Goal: Task Accomplishment & Management: Complete application form

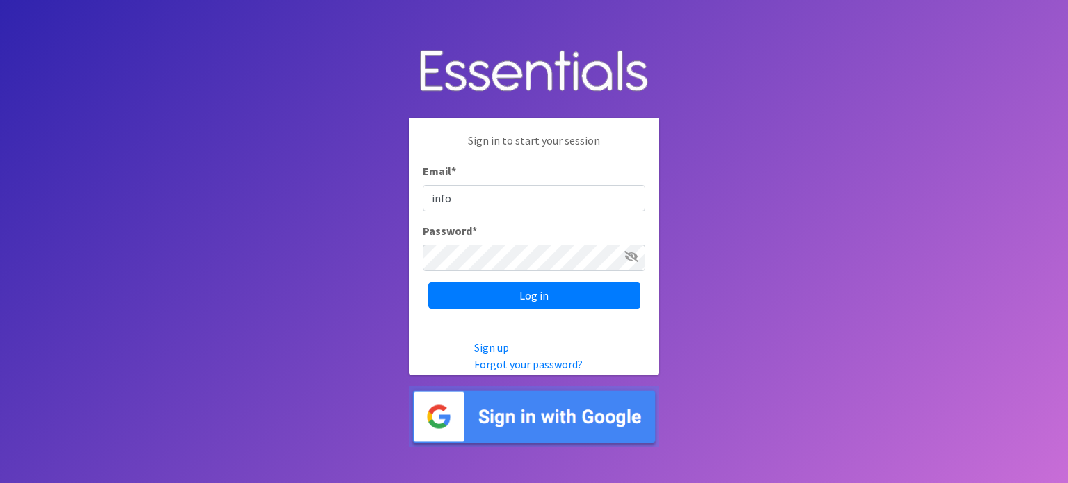
type input "[EMAIL_ADDRESS][DOMAIN_NAME]"
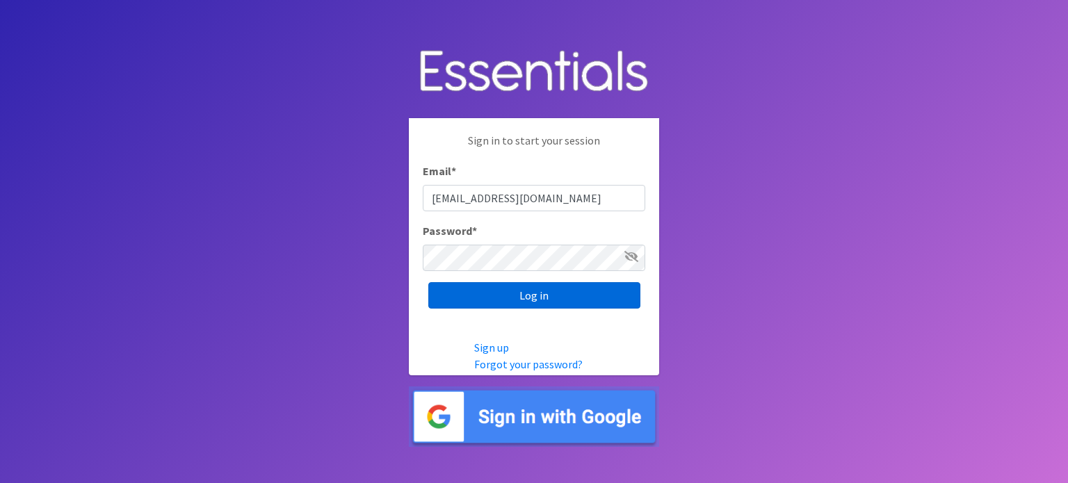
click at [511, 297] on input "Log in" at bounding box center [534, 295] width 212 height 26
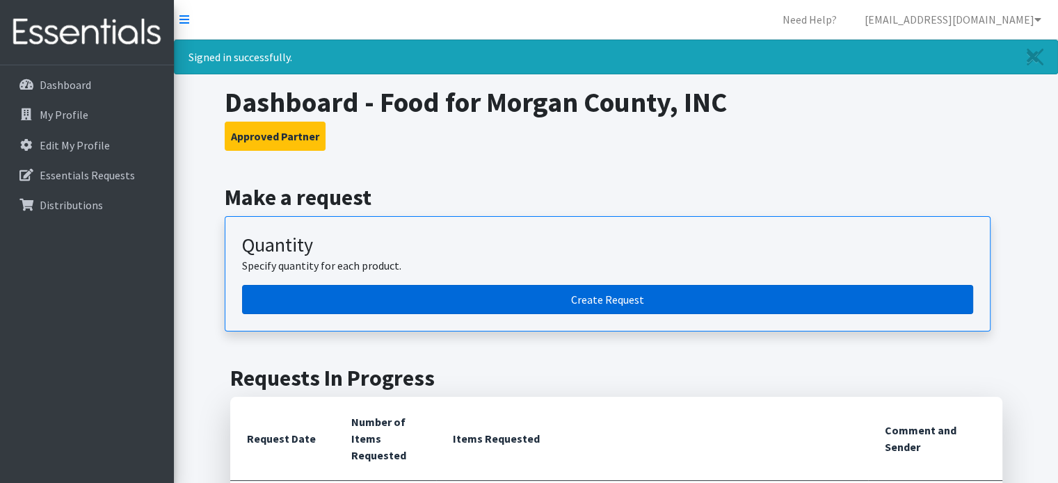
click at [581, 300] on link "Create Request" at bounding box center [607, 299] width 731 height 29
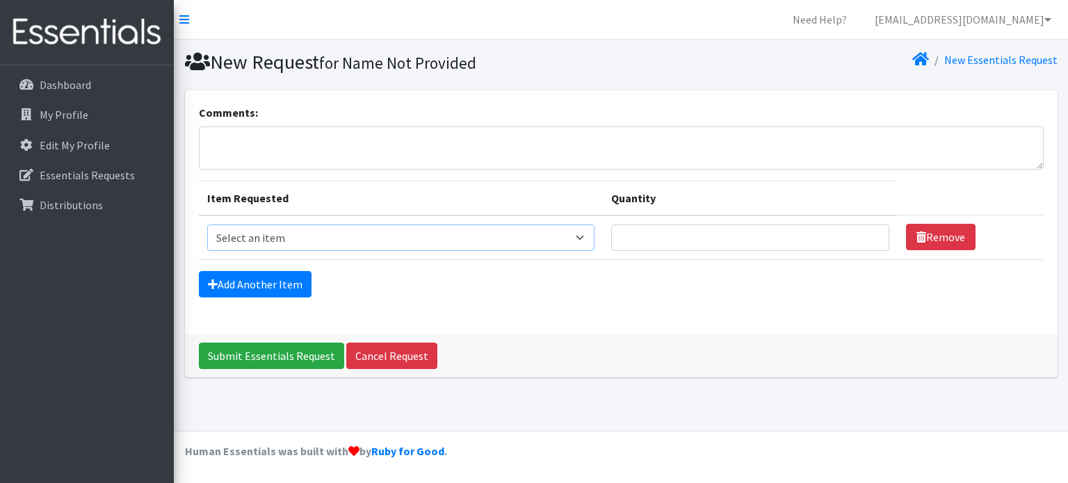
click at [445, 231] on select "Select an item Kids (Newborn) Kids (Size 1) Kids (Size 2) Kids (Size 3) Kids (S…" at bounding box center [400, 238] width 387 height 26
click at [593, 236] on select "Select an item Kids (Newborn) Kids (Size 1) Kids (Size 2) Kids (Size 3) Kids (S…" at bounding box center [400, 238] width 387 height 26
select select "13727"
click at [207, 225] on select "Select an item Kids (Newborn) Kids (Size 1) Kids (Size 2) Kids (Size 3) Kids (S…" at bounding box center [400, 238] width 387 height 26
click at [851, 243] on input "Quantity" at bounding box center [750, 238] width 278 height 26
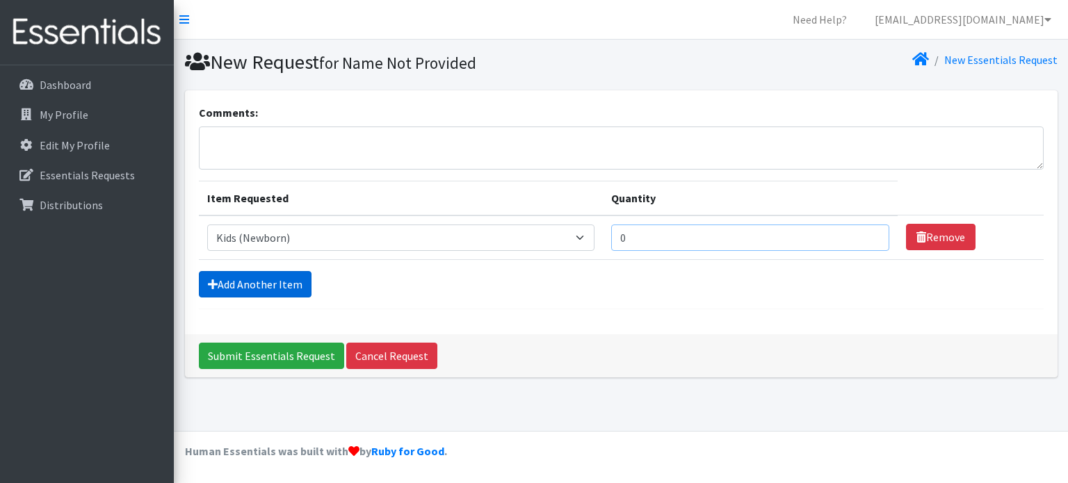
type input "0"
click at [264, 280] on link "Add Another Item" at bounding box center [255, 284] width 113 height 26
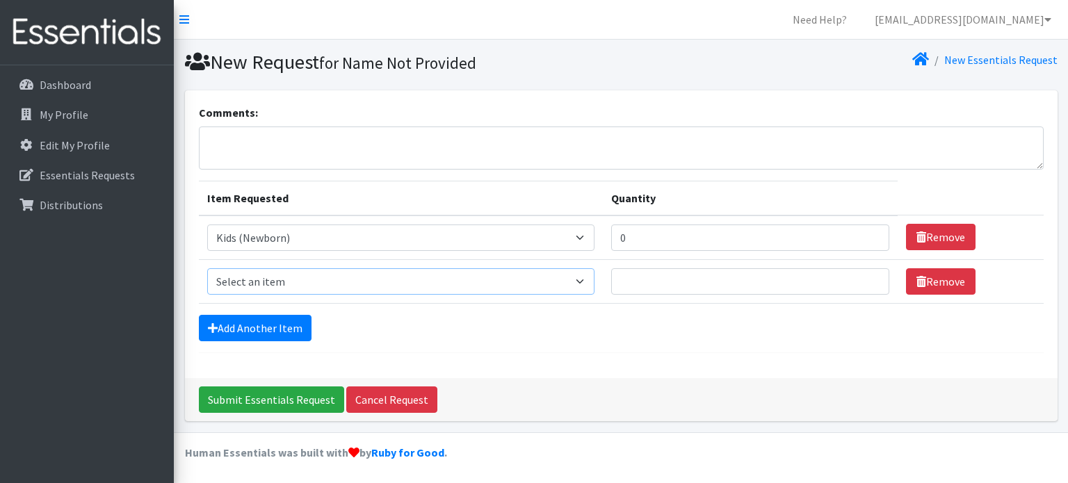
click at [264, 280] on select "Select an item Kids (Newborn) Kids (Size 1) Kids (Size 2) Kids (Size 3) Kids (S…" at bounding box center [400, 281] width 387 height 26
select select "13733"
click at [207, 268] on select "Select an item Kids (Newborn) Kids (Size 1) Kids (Size 2) Kids (Size 3) Kids (S…" at bounding box center [400, 281] width 387 height 26
click at [704, 275] on input "Quantity" at bounding box center [750, 281] width 278 height 26
type input "0"
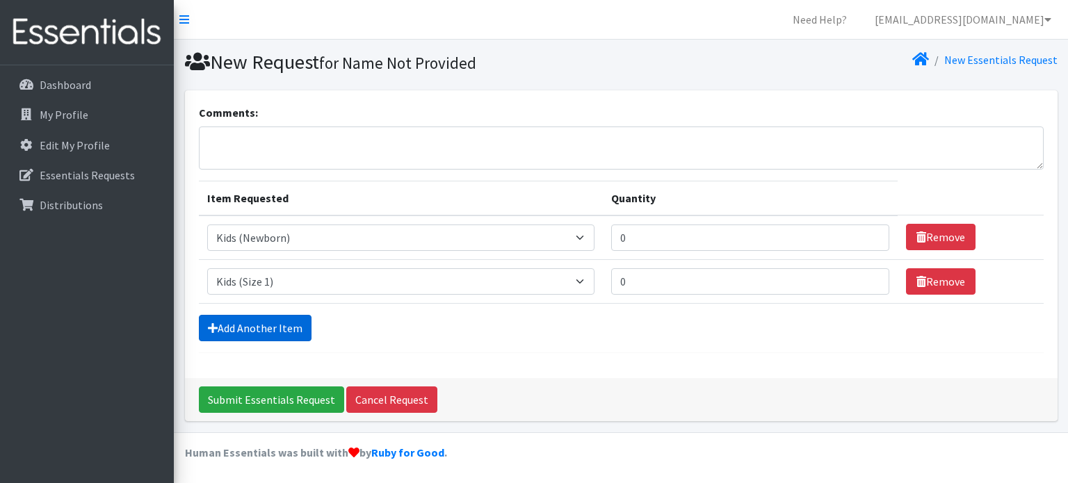
click at [248, 332] on link "Add Another Item" at bounding box center [255, 328] width 113 height 26
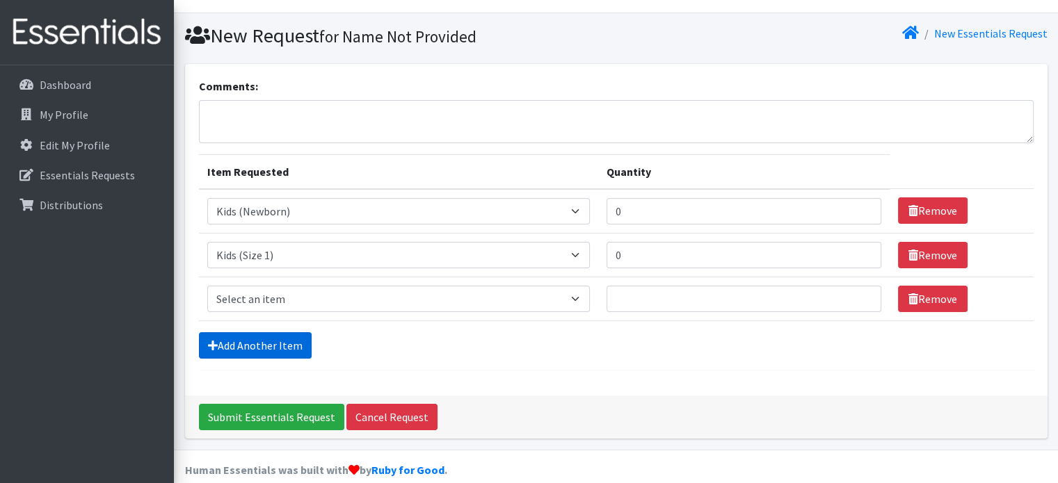
scroll to position [42, 0]
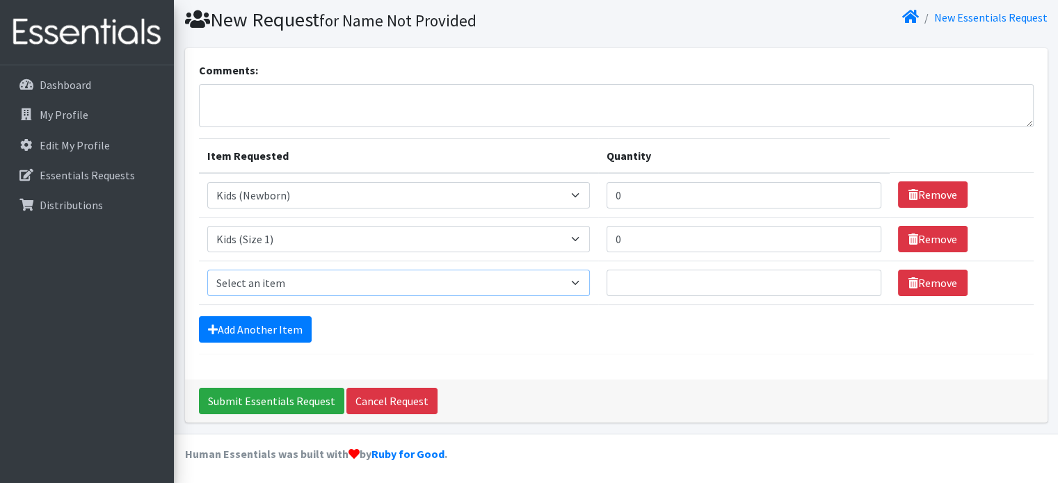
click at [253, 281] on select "Select an item Kids (Newborn) Kids (Size 1) Kids (Size 2) Kids (Size 3) Kids (S…" at bounding box center [398, 283] width 383 height 26
select select "13728"
click at [207, 270] on select "Select an item Kids (Newborn) Kids (Size 1) Kids (Size 2) Kids (Size 3) Kids (S…" at bounding box center [398, 283] width 383 height 26
click at [632, 282] on input "Quantity" at bounding box center [743, 283] width 275 height 26
type input "0"
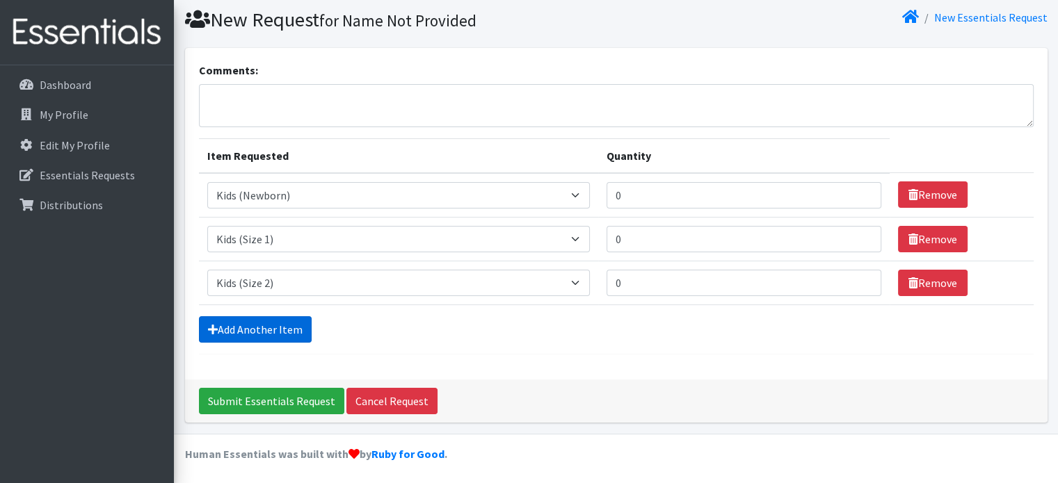
click at [242, 328] on link "Add Another Item" at bounding box center [255, 329] width 113 height 26
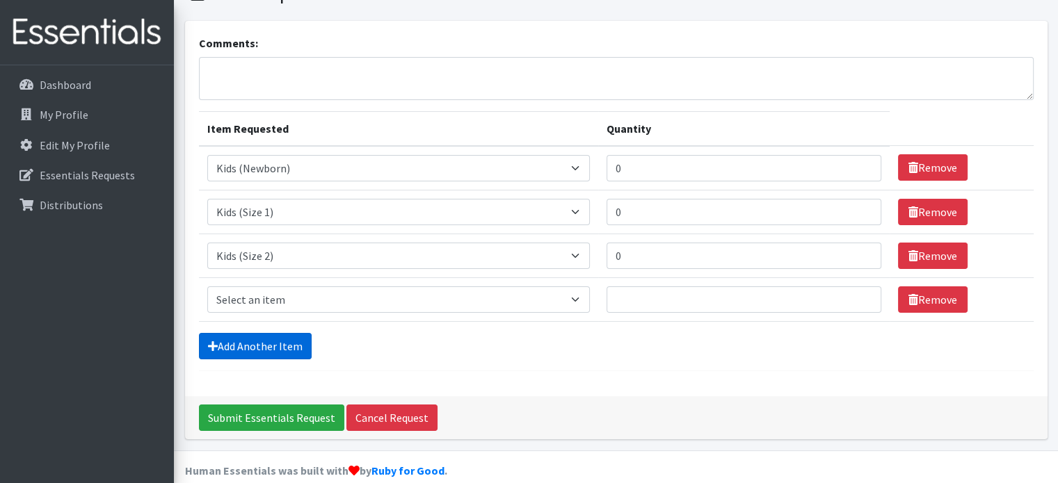
scroll to position [86, 0]
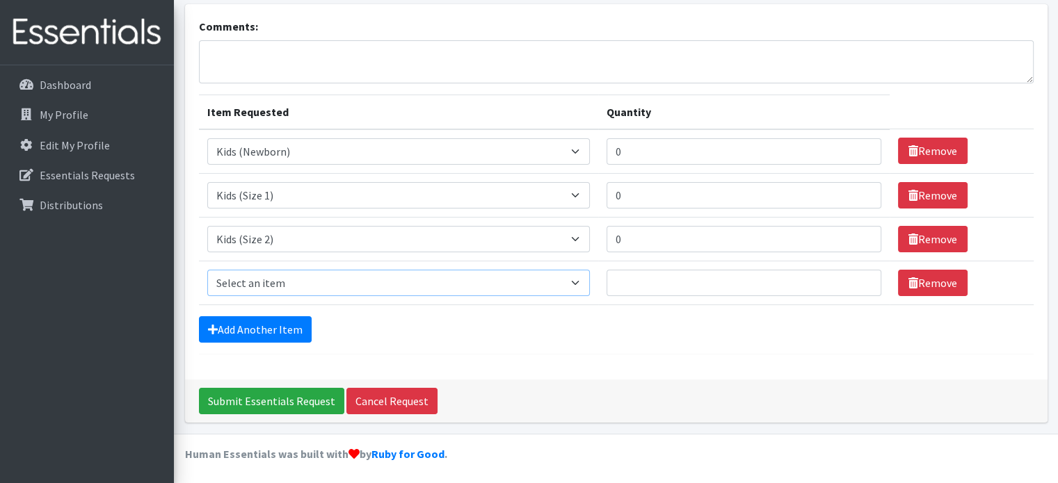
click at [585, 282] on select "Select an item Kids (Newborn) Kids (Size 1) Kids (Size 2) Kids (Size 3) Kids (S…" at bounding box center [398, 283] width 383 height 26
select select "13726"
click at [207, 270] on select "Select an item Kids (Newborn) Kids (Size 1) Kids (Size 2) Kids (Size 3) Kids (S…" at bounding box center [398, 283] width 383 height 26
click at [644, 285] on input "Quantity" at bounding box center [743, 283] width 275 height 26
type input "0"
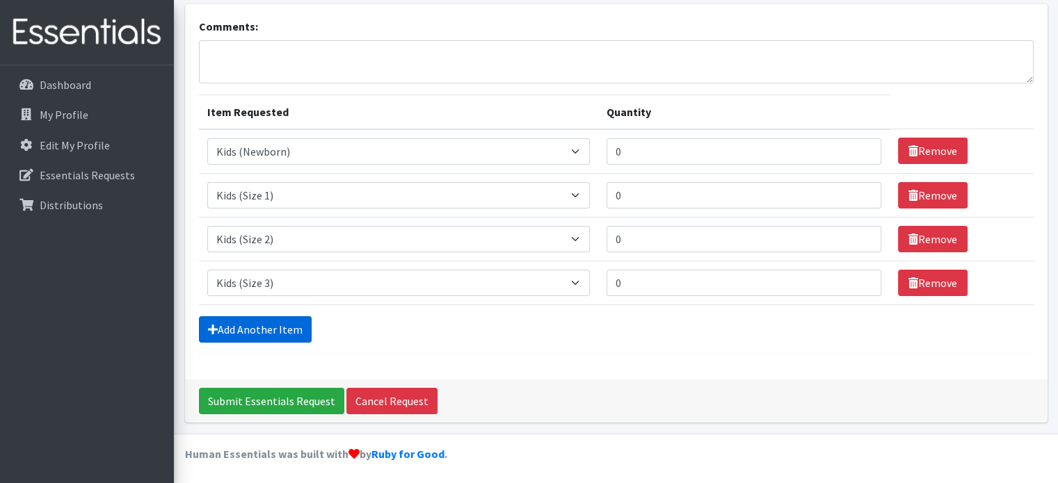
click at [225, 332] on link "Add Another Item" at bounding box center [255, 329] width 113 height 26
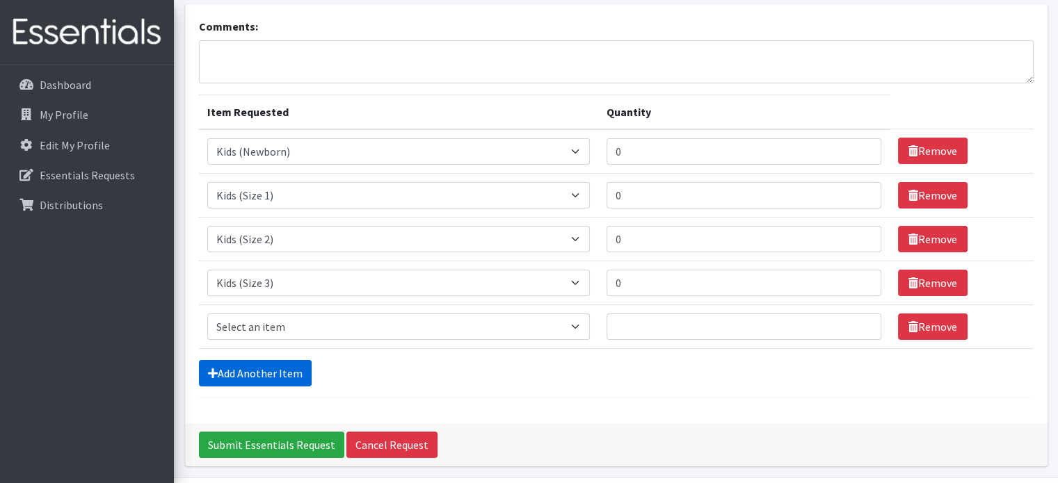
scroll to position [130, 0]
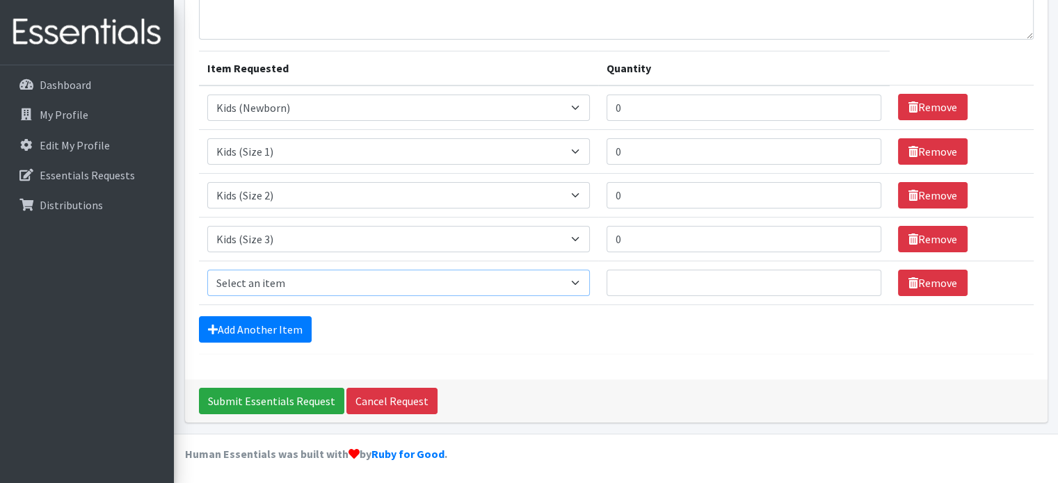
click at [267, 272] on select "Select an item Kids (Newborn) Kids (Size 1) Kids (Size 2) Kids (Size 3) Kids (S…" at bounding box center [398, 283] width 383 height 26
select select "13725"
click at [207, 270] on select "Select an item Kids (Newborn) Kids (Size 1) Kids (Size 2) Kids (Size 3) Kids (S…" at bounding box center [398, 283] width 383 height 26
click at [637, 272] on input "Quantity" at bounding box center [743, 283] width 275 height 26
type input "200"
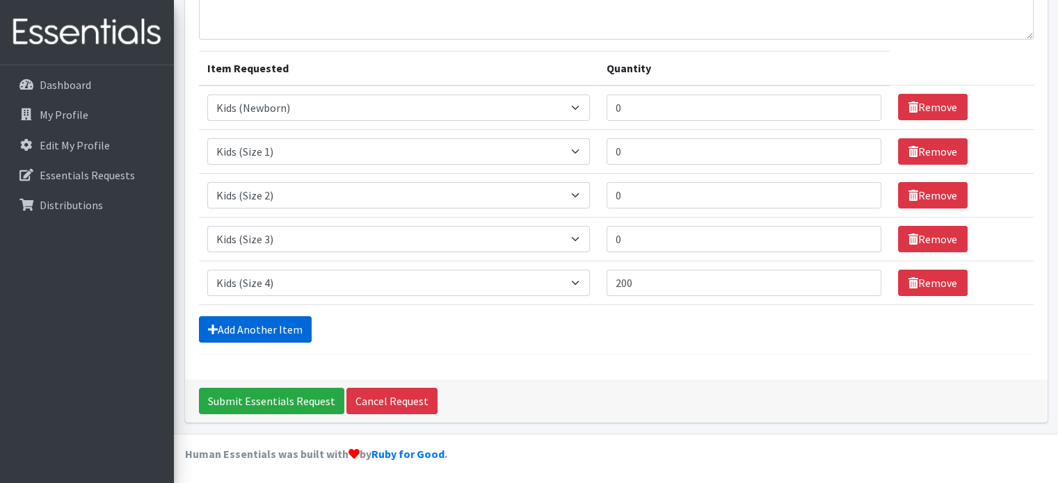
click at [289, 327] on link "Add Another Item" at bounding box center [255, 329] width 113 height 26
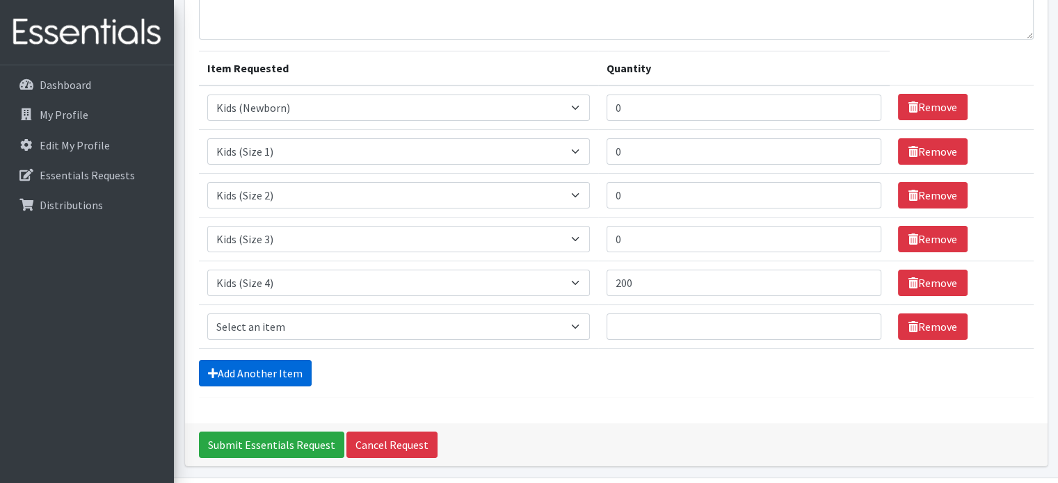
scroll to position [174, 0]
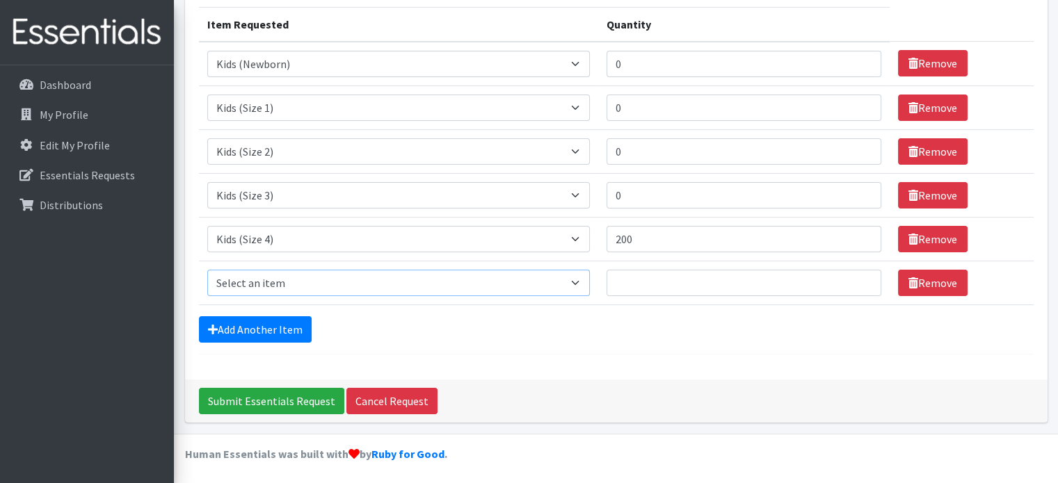
click at [287, 286] on select "Select an item Kids (Newborn) Kids (Size 1) Kids (Size 2) Kids (Size 3) Kids (S…" at bounding box center [398, 283] width 383 height 26
select select "13713"
click at [207, 270] on select "Select an item Kids (Newborn) Kids (Size 1) Kids (Size 2) Kids (Size 3) Kids (S…" at bounding box center [398, 283] width 383 height 26
click at [645, 282] on input "Quantity" at bounding box center [743, 283] width 275 height 26
type input "775"
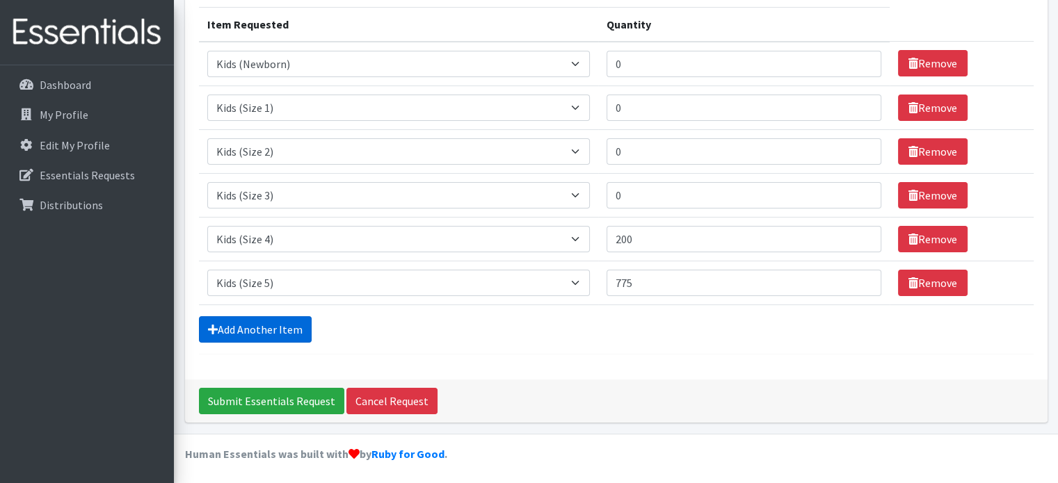
click at [257, 328] on link "Add Another Item" at bounding box center [255, 329] width 113 height 26
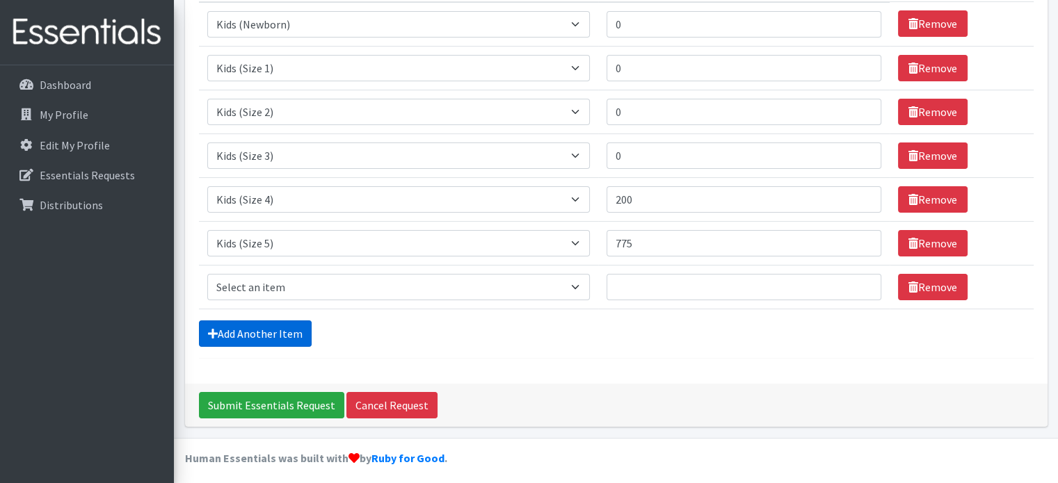
scroll to position [217, 0]
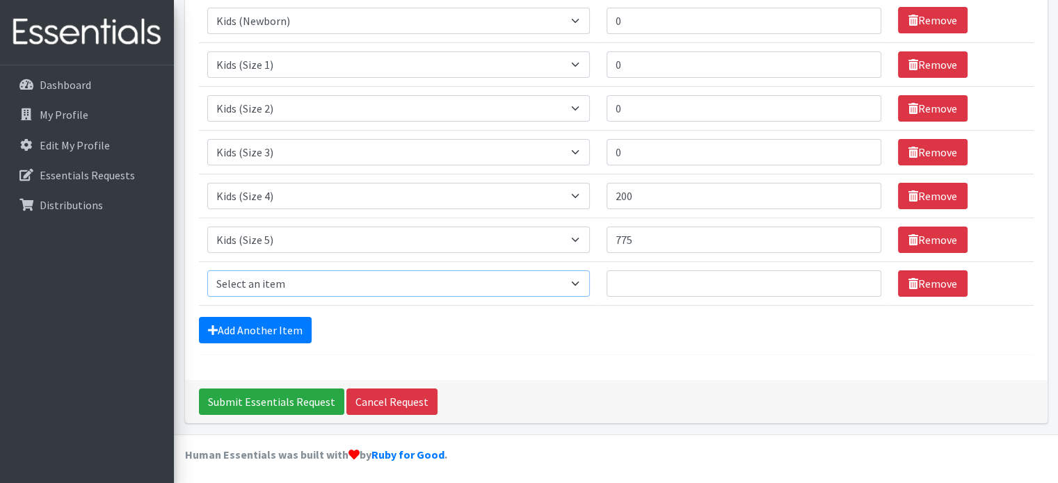
click at [276, 280] on select "Select an item Kids (Newborn) Kids (Size 1) Kids (Size 2) Kids (Size 3) Kids (S…" at bounding box center [398, 284] width 383 height 26
select select "13708"
click at [207, 271] on select "Select an item Kids (Newborn) Kids (Size 1) Kids (Size 2) Kids (Size 3) Kids (S…" at bounding box center [398, 284] width 383 height 26
click at [634, 288] on input "Quantity" at bounding box center [743, 284] width 275 height 26
type input "350"
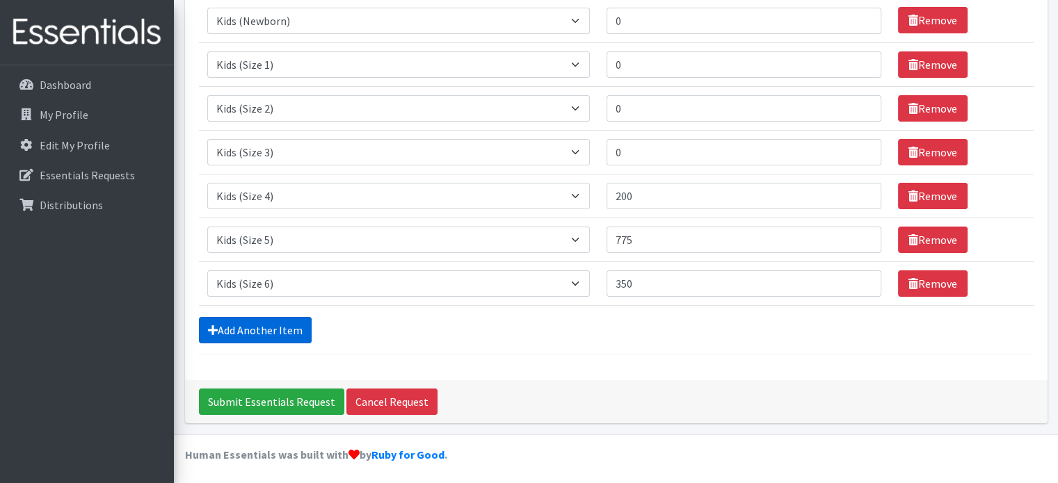
click at [284, 328] on link "Add Another Item" at bounding box center [255, 330] width 113 height 26
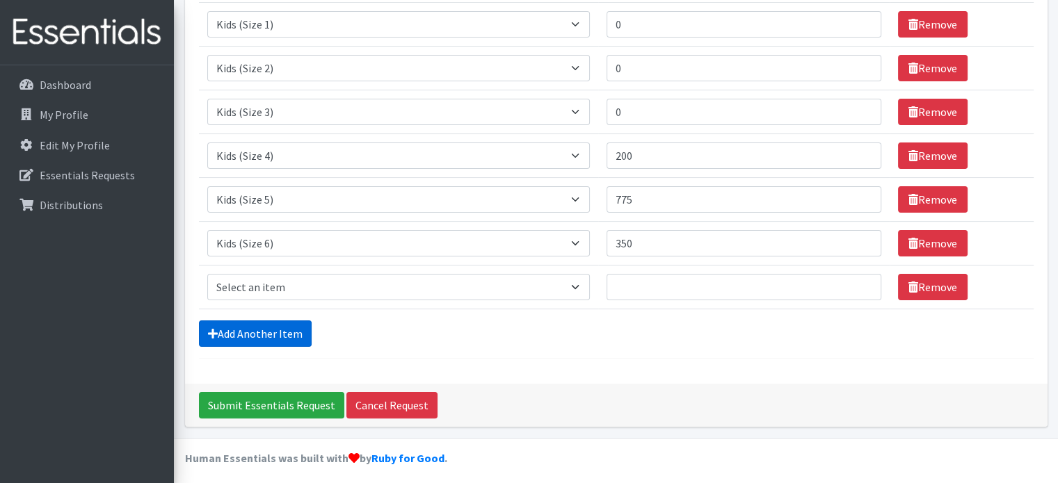
scroll to position [262, 0]
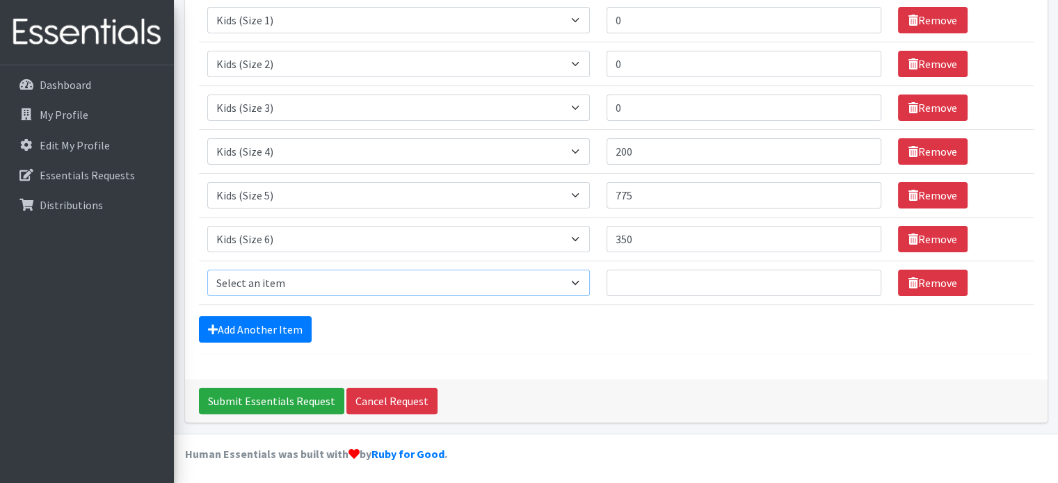
click at [281, 277] on select "Select an item Kids (Newborn) Kids (Size 1) Kids (Size 2) Kids (Size 3) Kids (S…" at bounding box center [398, 283] width 383 height 26
select select "13729"
click at [207, 270] on select "Select an item Kids (Newborn) Kids (Size 1) Kids (Size 2) Kids (Size 3) Kids (S…" at bounding box center [398, 283] width 383 height 26
click at [637, 278] on input "Quantity" at bounding box center [743, 283] width 275 height 26
type input "750"
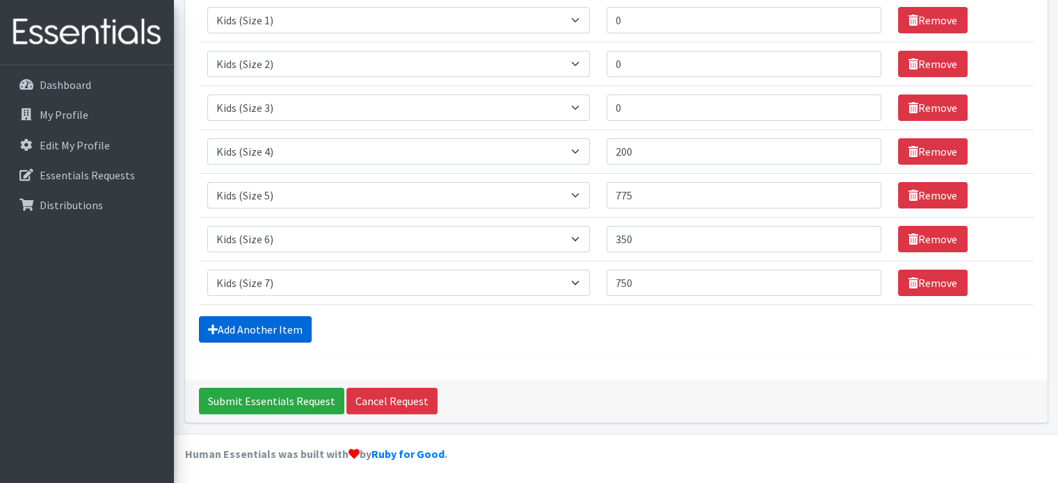
click at [262, 328] on link "Add Another Item" at bounding box center [255, 329] width 113 height 26
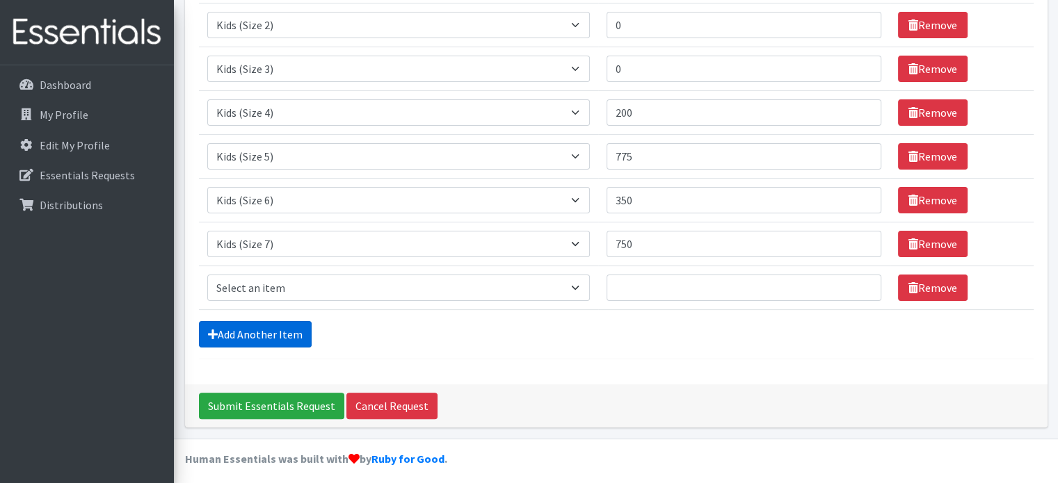
scroll to position [305, 0]
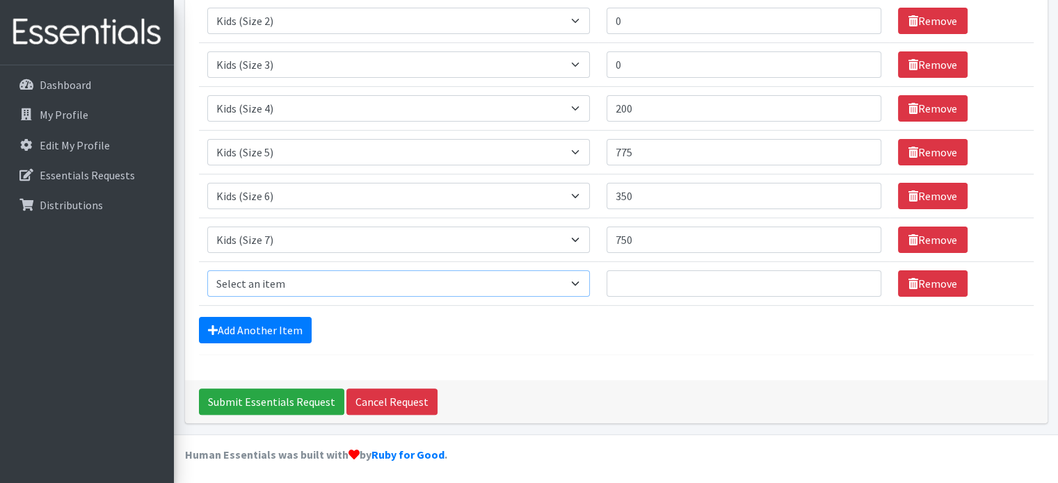
click at [586, 280] on select "Select an item Kids (Newborn) Kids (Size 1) Kids (Size 2) Kids (Size 3) Kids (S…" at bounding box center [398, 284] width 383 height 26
select select "13705"
click at [207, 271] on select "Select an item Kids (Newborn) Kids (Size 1) Kids (Size 2) Kids (Size 3) Kids (S…" at bounding box center [398, 284] width 383 height 26
click at [764, 273] on input "Quantity" at bounding box center [743, 284] width 275 height 26
type input "0"
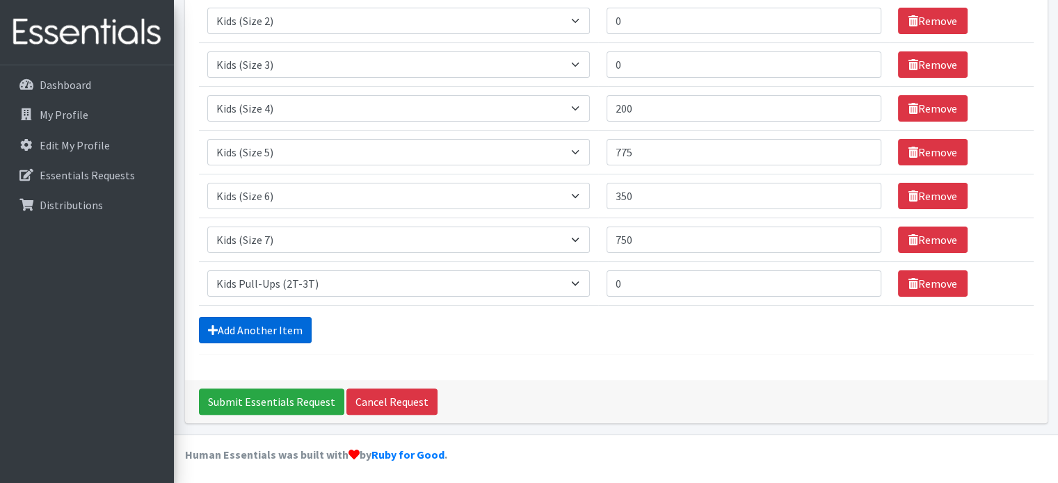
click at [294, 329] on link "Add Another Item" at bounding box center [255, 330] width 113 height 26
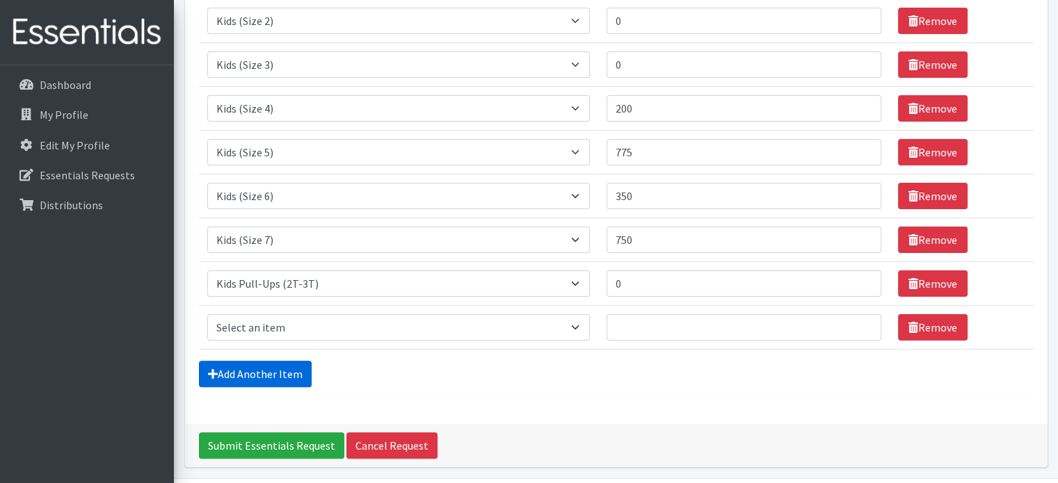
scroll to position [348, 0]
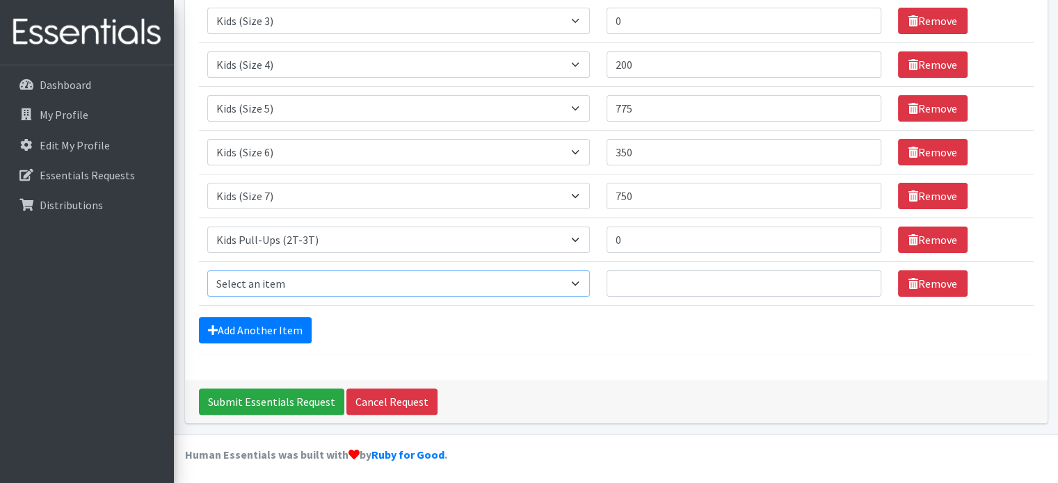
click at [312, 280] on select "Select an item Kids (Newborn) Kids (Size 1) Kids (Size 2) Kids (Size 3) Kids (S…" at bounding box center [398, 284] width 383 height 26
select select "13706"
click at [207, 271] on select "Select an item Kids (Newborn) Kids (Size 1) Kids (Size 2) Kids (Size 3) Kids (S…" at bounding box center [398, 284] width 383 height 26
click at [670, 289] on input "Quantity" at bounding box center [743, 284] width 275 height 26
type input "450"
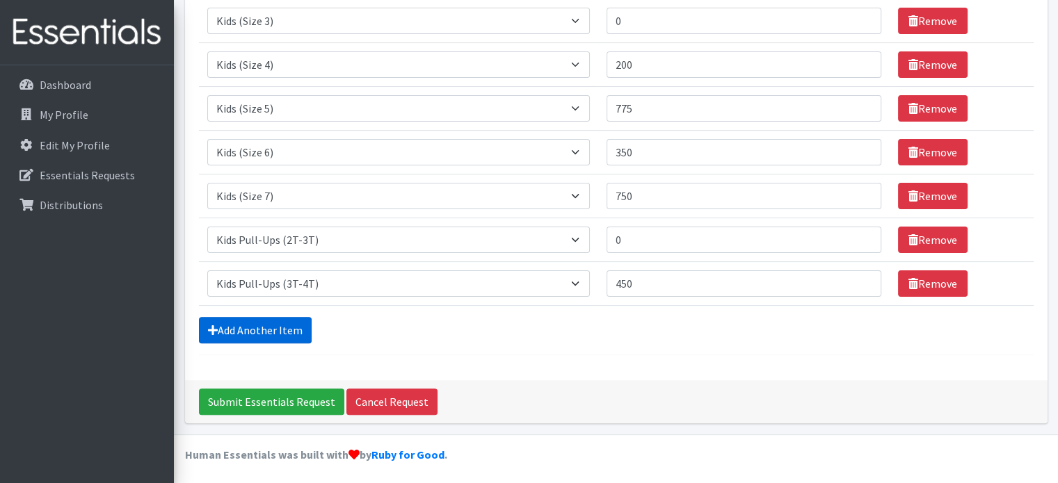
click at [277, 330] on link "Add Another Item" at bounding box center [255, 330] width 113 height 26
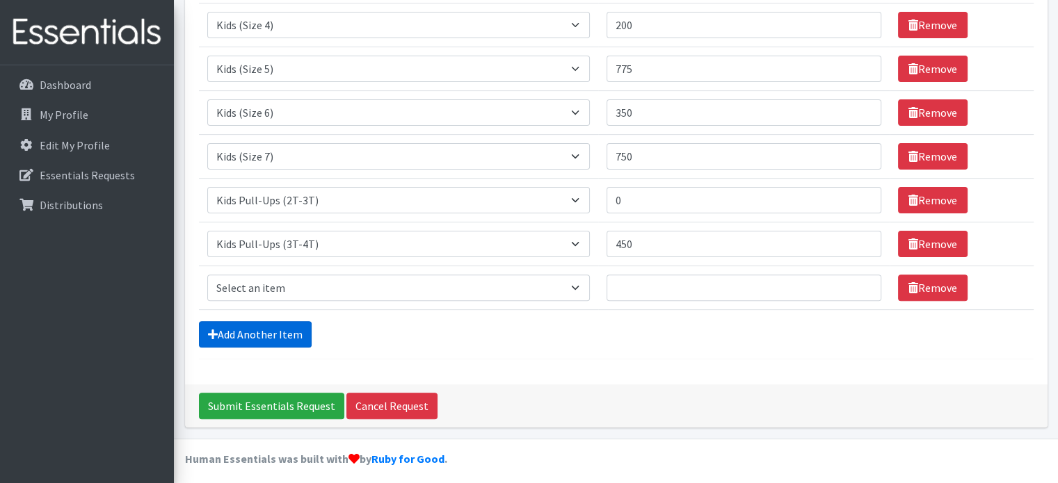
scroll to position [392, 0]
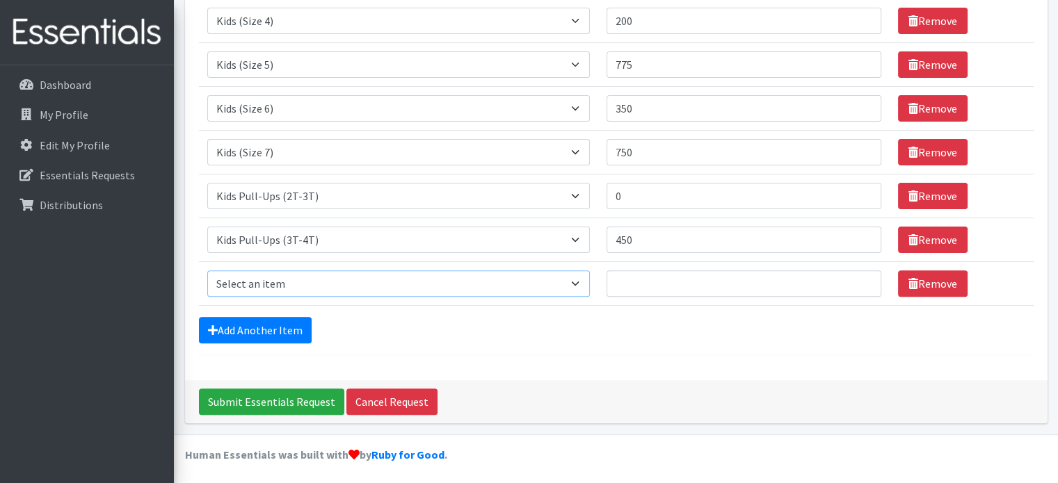
click at [330, 284] on select "Select an item Kids (Newborn) Kids (Size 1) Kids (Size 2) Kids (Size 3) Kids (S…" at bounding box center [398, 284] width 383 height 26
select select "13732"
click at [207, 271] on select "Select an item Kids (Newborn) Kids (Size 1) Kids (Size 2) Kids (Size 3) Kids (S…" at bounding box center [398, 284] width 383 height 26
click at [659, 278] on input "Quantity" at bounding box center [743, 284] width 275 height 26
type input "575"
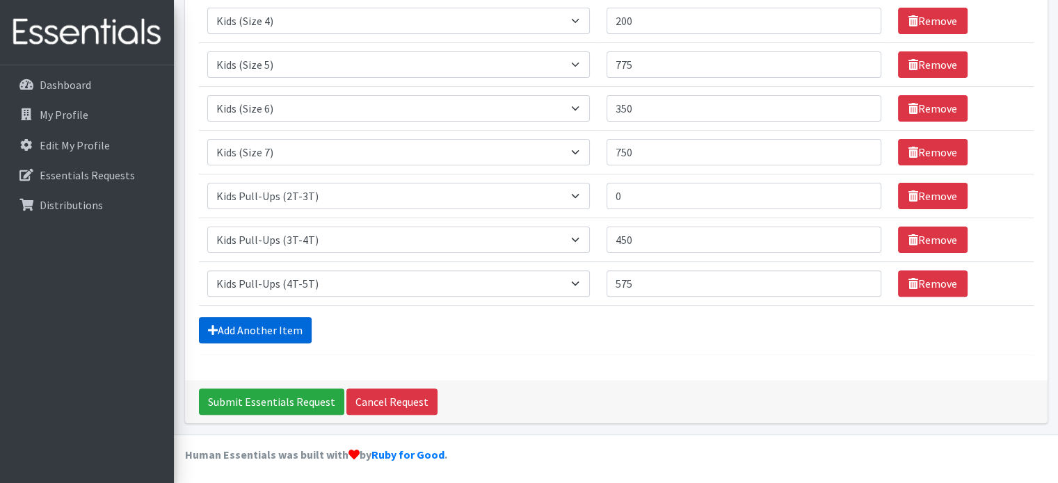
click at [261, 328] on link "Add Another Item" at bounding box center [255, 330] width 113 height 26
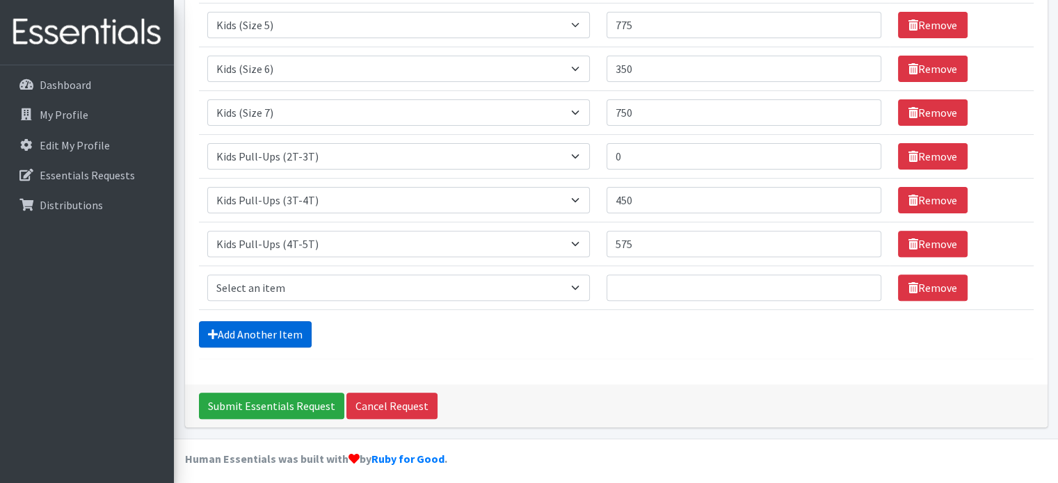
scroll to position [436, 0]
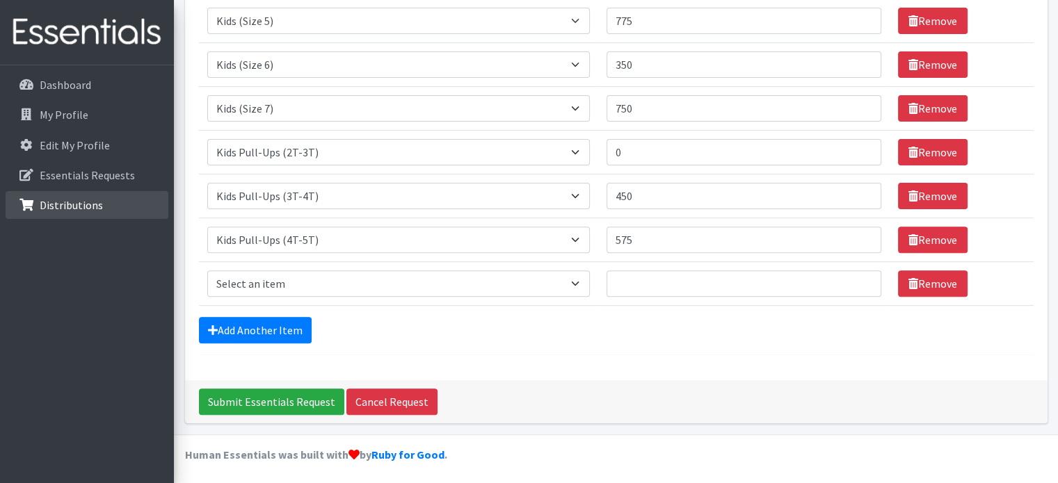
click at [42, 208] on p "Distributions" at bounding box center [71, 205] width 63 height 14
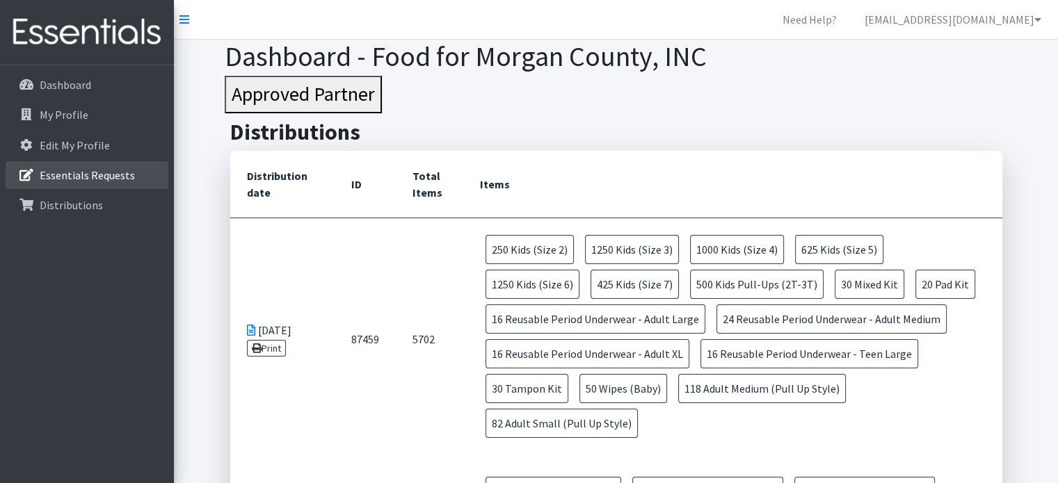
click at [52, 170] on p "Essentials Requests" at bounding box center [87, 175] width 95 height 14
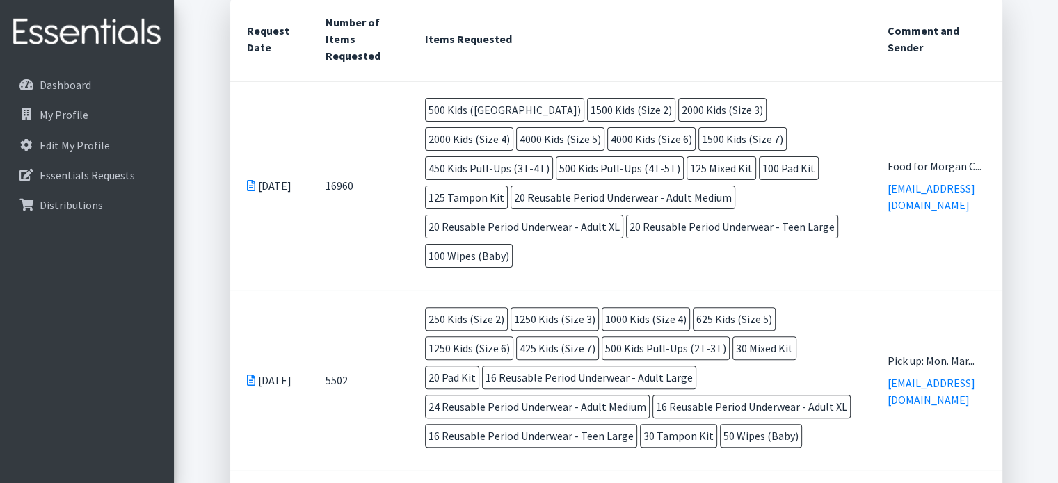
scroll to position [384, 0]
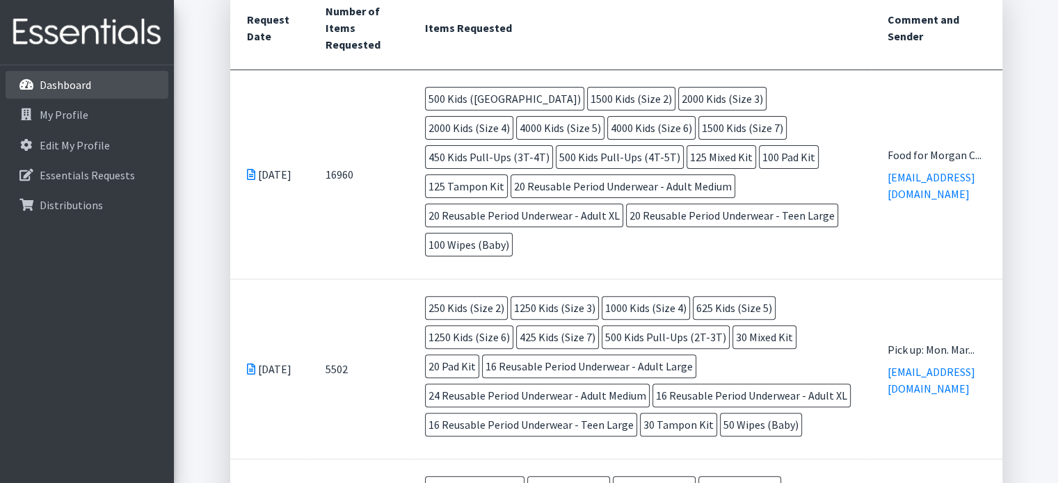
click at [62, 87] on p "Dashboard" at bounding box center [65, 85] width 51 height 14
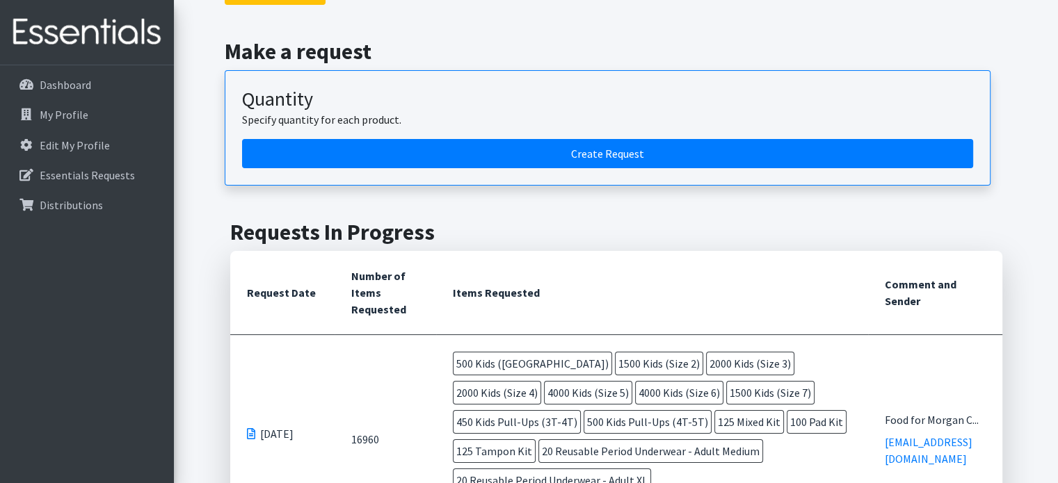
scroll to position [106, 0]
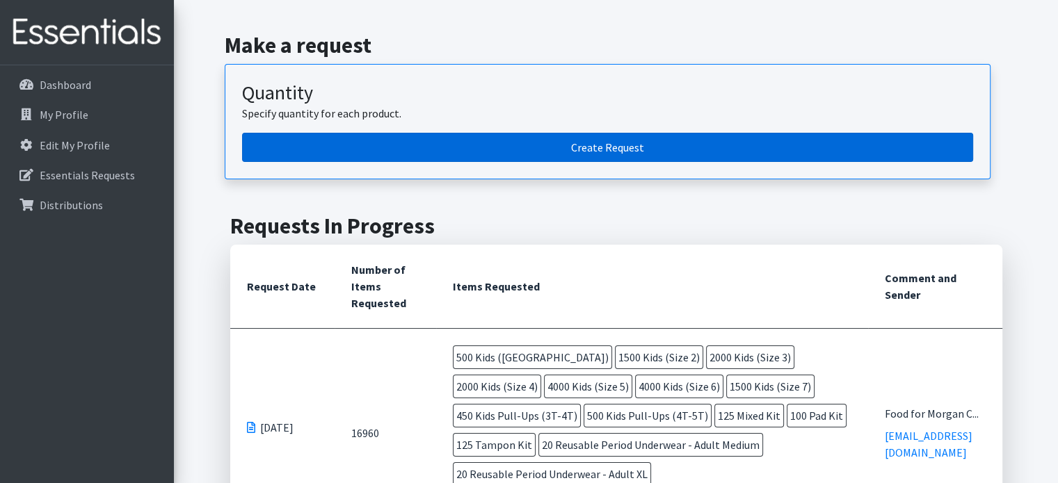
click at [615, 143] on link "Create Request" at bounding box center [607, 147] width 731 height 29
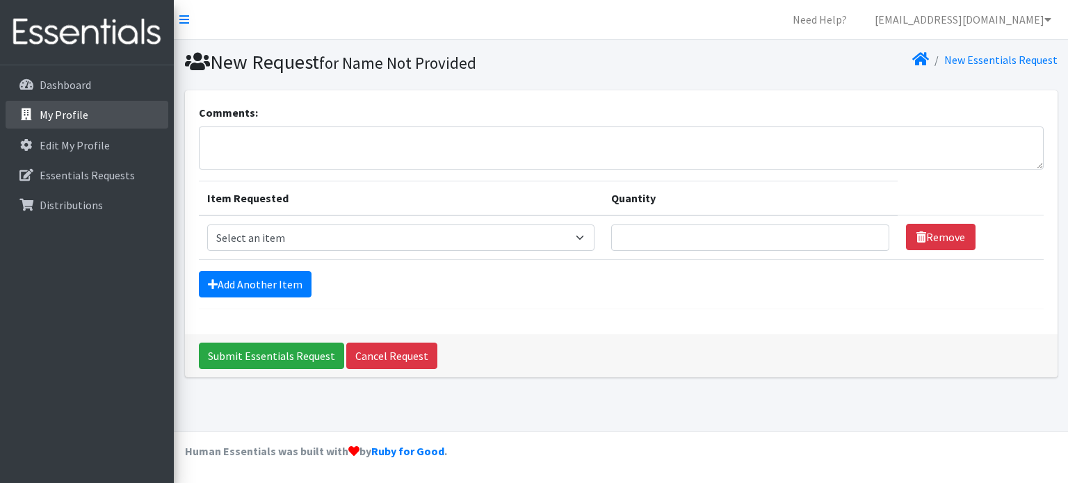
click at [62, 116] on p "My Profile" at bounding box center [64, 115] width 49 height 14
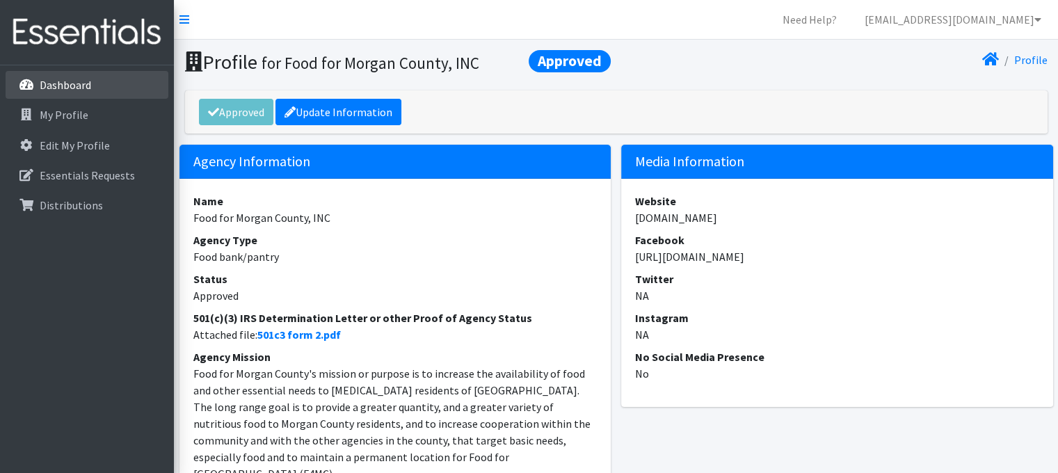
click at [40, 82] on p "Dashboard" at bounding box center [65, 85] width 51 height 14
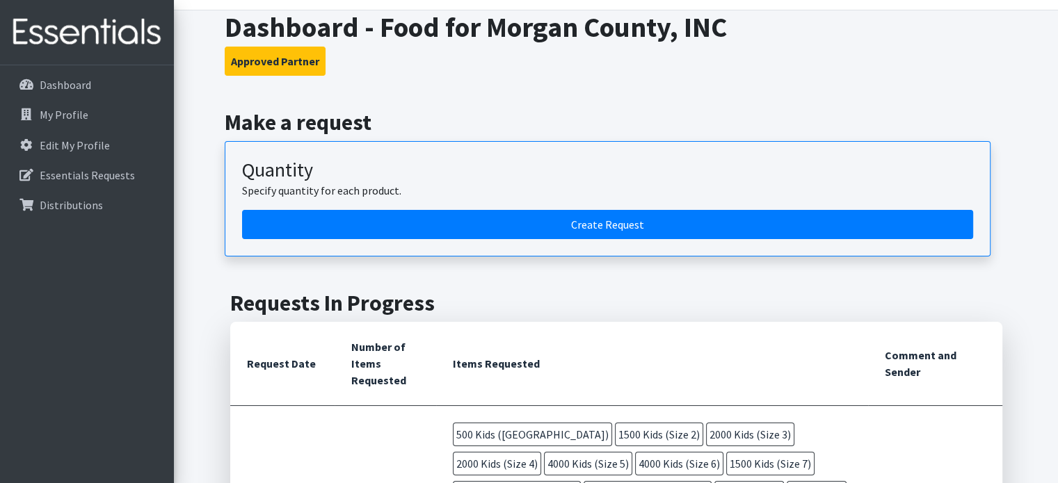
scroll to position [26, 0]
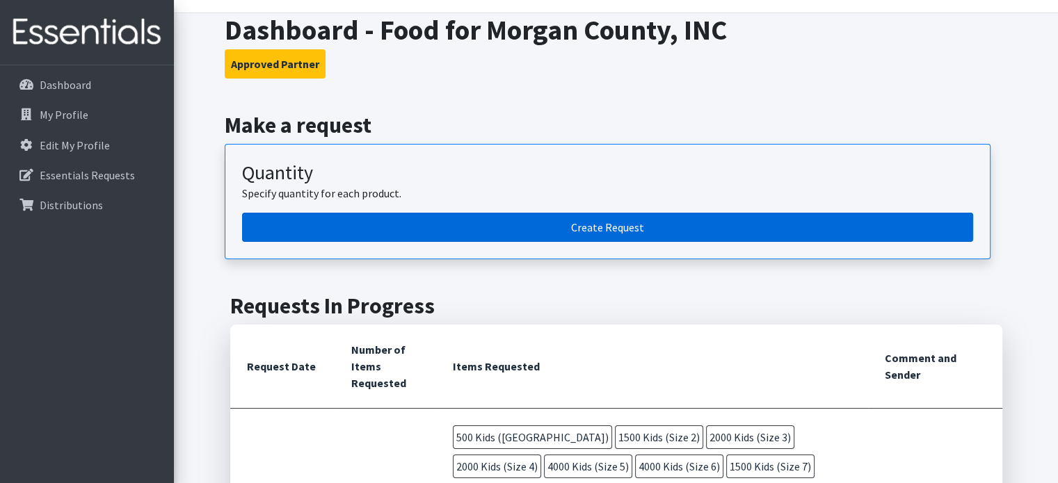
click at [612, 227] on link "Create Request" at bounding box center [607, 227] width 731 height 29
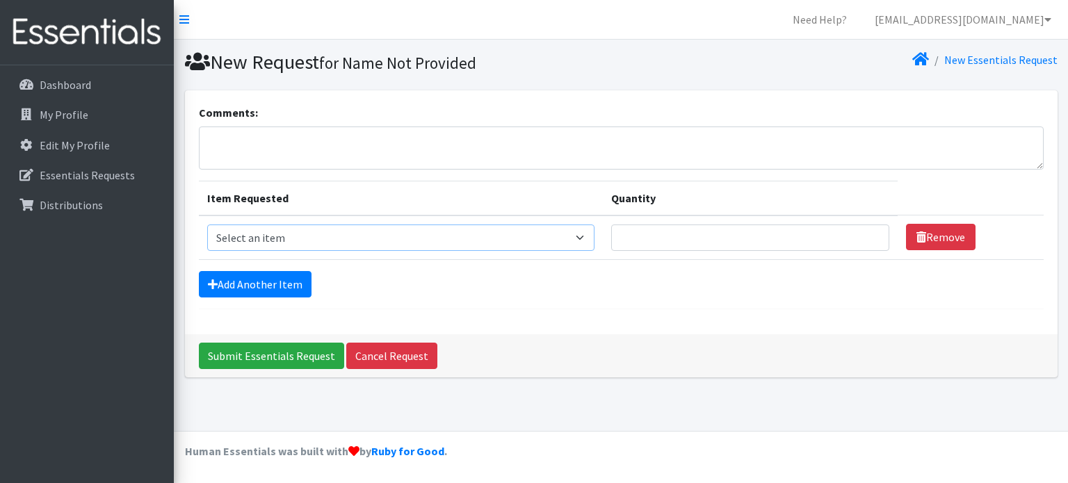
click at [329, 236] on select "Select an item Kids (Newborn) Kids (Size 1) Kids (Size 2) Kids (Size 3) Kids (S…" at bounding box center [400, 238] width 387 height 26
click at [86, 175] on p "Essentials Requests" at bounding box center [87, 175] width 95 height 14
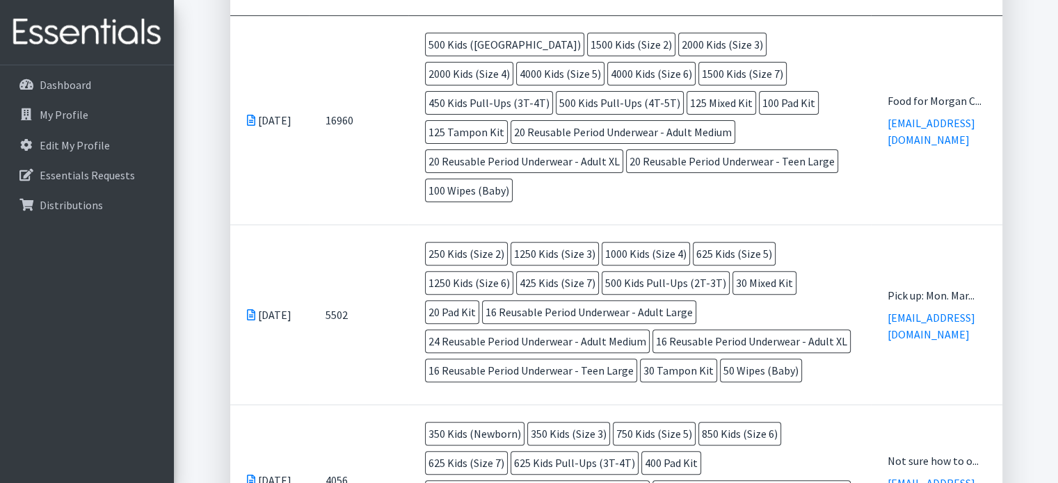
scroll to position [421, 0]
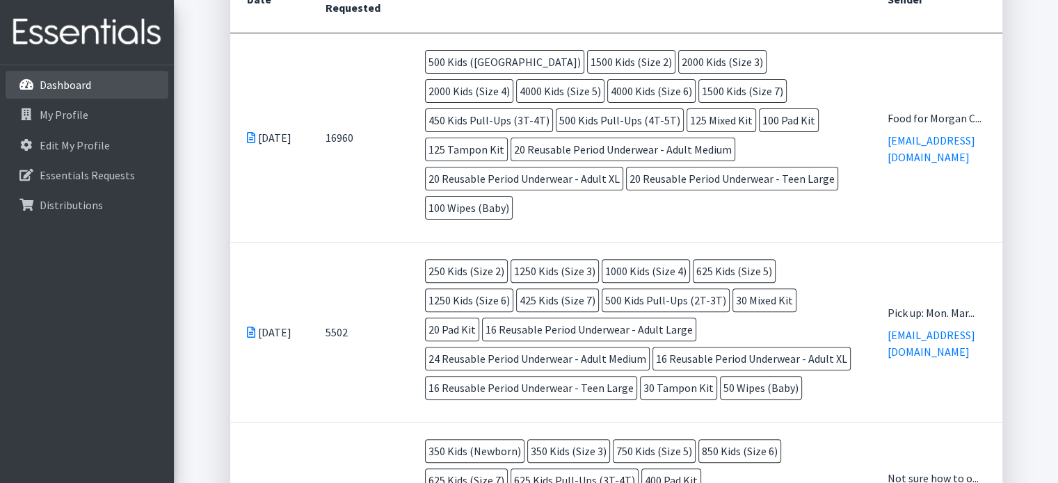
click at [81, 90] on p "Dashboard" at bounding box center [65, 85] width 51 height 14
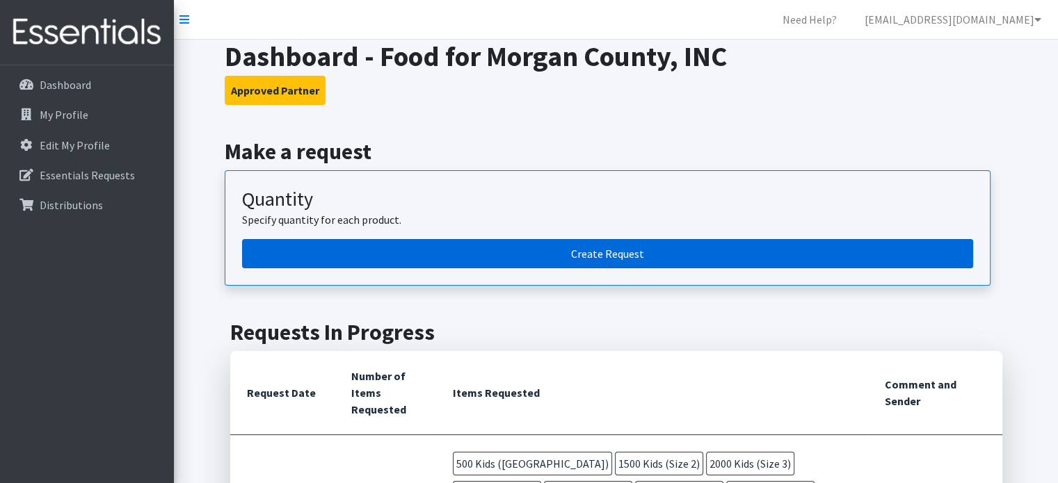
click at [269, 261] on link "Create Request" at bounding box center [607, 253] width 731 height 29
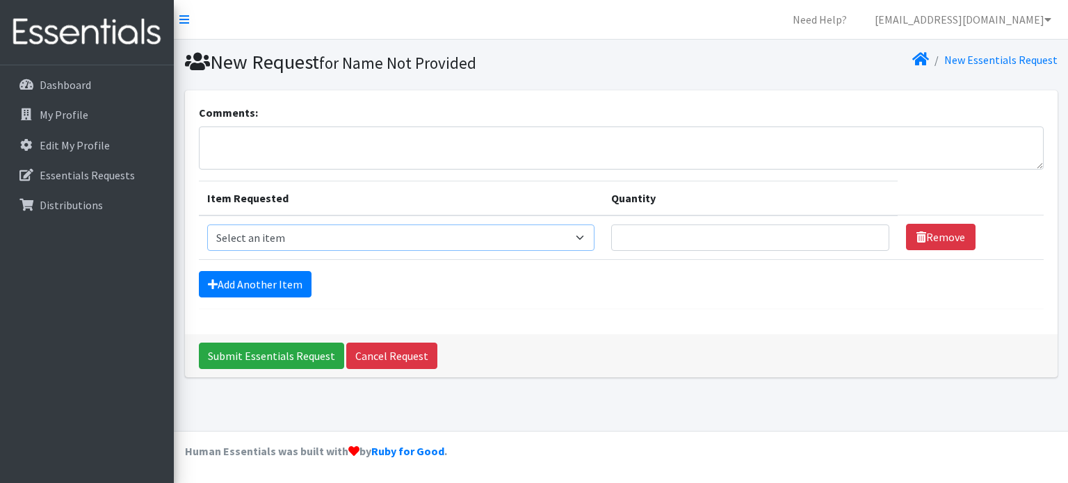
click at [284, 237] on select "Select an item Kids (Newborn) Kids (Size 1) Kids (Size 2) Kids (Size 3) Kids (S…" at bounding box center [400, 238] width 387 height 26
select select "13727"
click at [207, 225] on select "Select an item Kids (Newborn) Kids (Size 1) Kids (Size 2) Kids (Size 3) Kids (S…" at bounding box center [400, 238] width 387 height 26
click at [643, 236] on input "Quantity" at bounding box center [750, 238] width 278 height 26
type input "0"
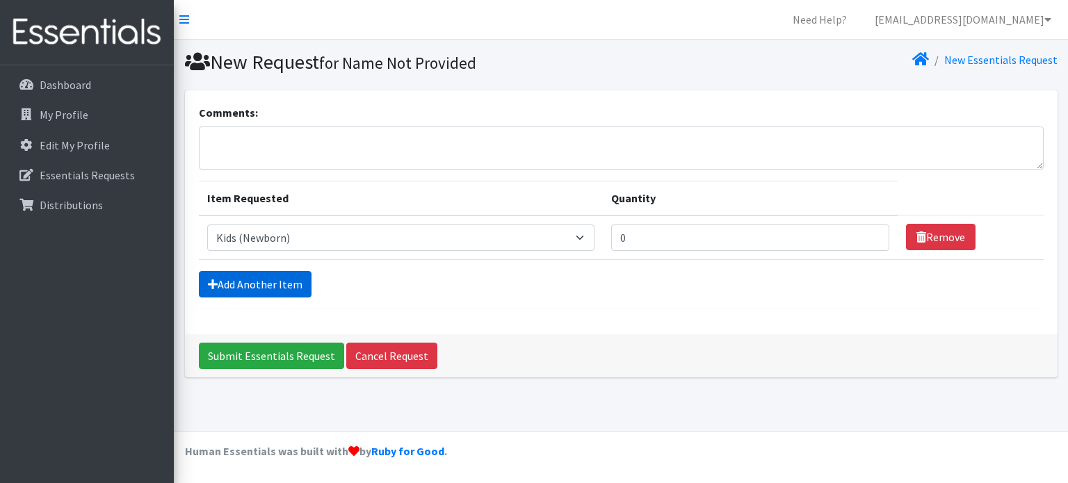
click at [239, 278] on link "Add Another Item" at bounding box center [255, 284] width 113 height 26
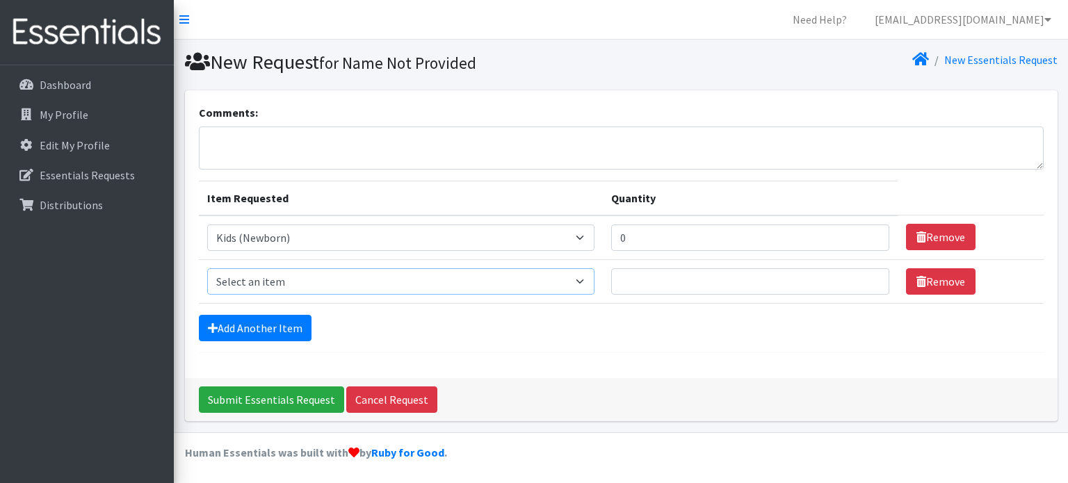
drag, startPoint x: 239, startPoint y: 278, endPoint x: 538, endPoint y: 290, distance: 298.6
click at [538, 290] on select "Select an item Kids (Newborn) Kids (Size 1) Kids (Size 2) Kids (Size 3) Kids (S…" at bounding box center [400, 281] width 387 height 26
select select "13733"
click at [207, 268] on select "Select an item Kids (Newborn) Kids (Size 1) Kids (Size 2) Kids (Size 3) Kids (S…" at bounding box center [400, 281] width 387 height 26
click at [654, 284] on input "Quantity" at bounding box center [750, 281] width 278 height 26
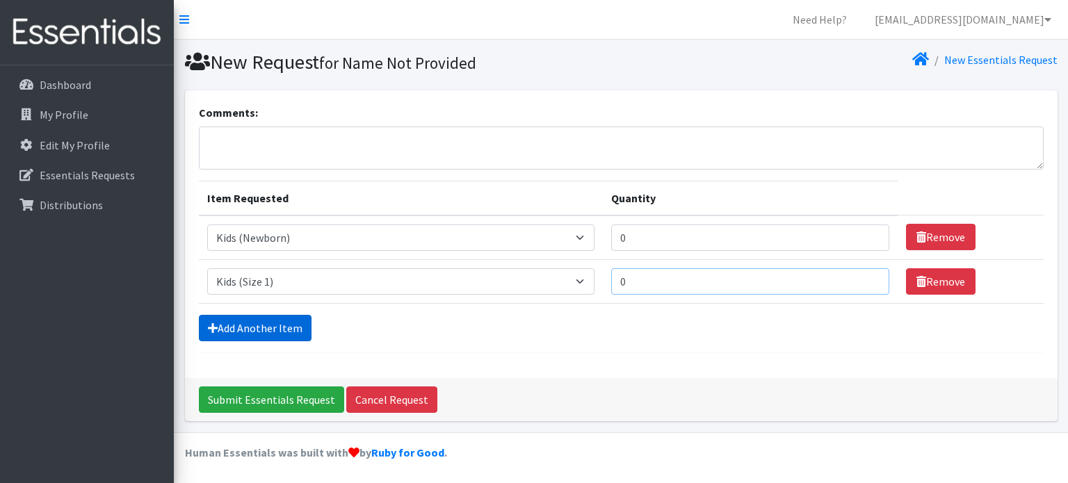
type input "0"
click at [263, 330] on link "Add Another Item" at bounding box center [255, 328] width 113 height 26
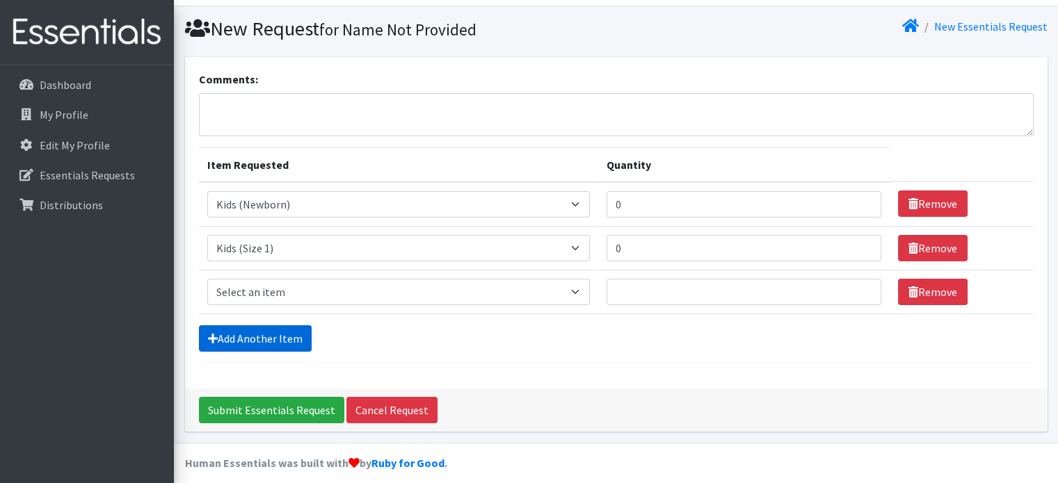
scroll to position [42, 0]
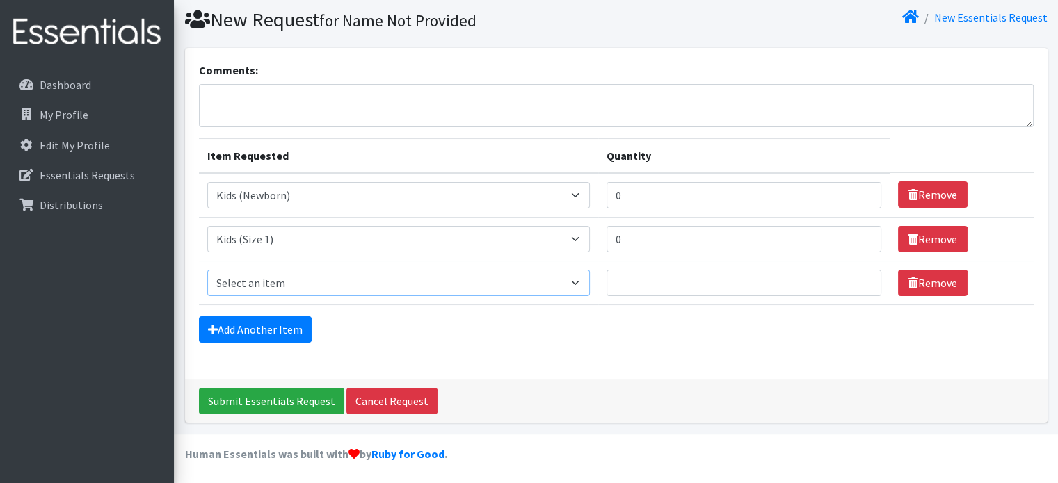
click at [296, 275] on select "Select an item Kids (Newborn) Kids (Size 1) Kids (Size 2) Kids (Size 3) Kids (S…" at bounding box center [398, 283] width 383 height 26
select select "13728"
click at [207, 270] on select "Select an item Kids (Newborn) Kids (Size 1) Kids (Size 2) Kids (Size 3) Kids (S…" at bounding box center [398, 283] width 383 height 26
click at [652, 283] on input "Quantity" at bounding box center [743, 283] width 275 height 26
type input "0"
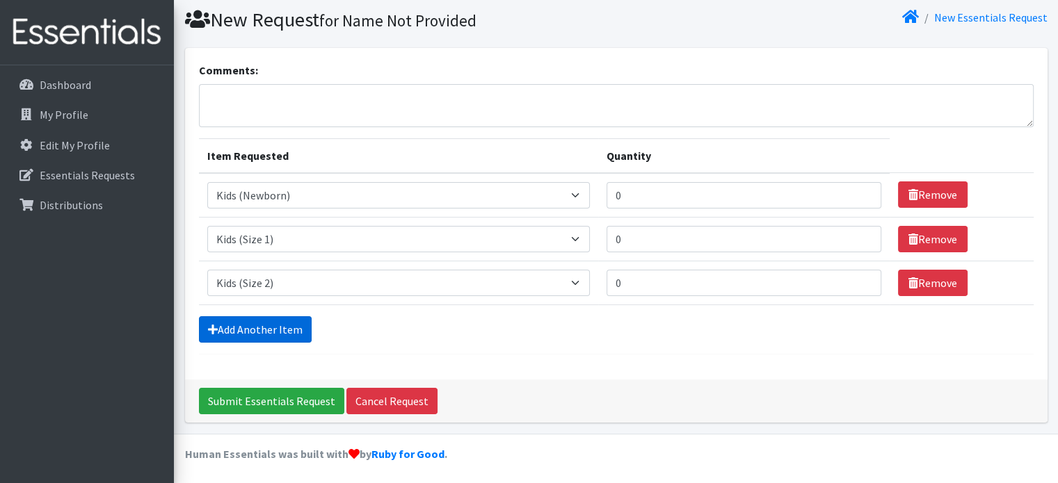
click at [262, 326] on link "Add Another Item" at bounding box center [255, 329] width 113 height 26
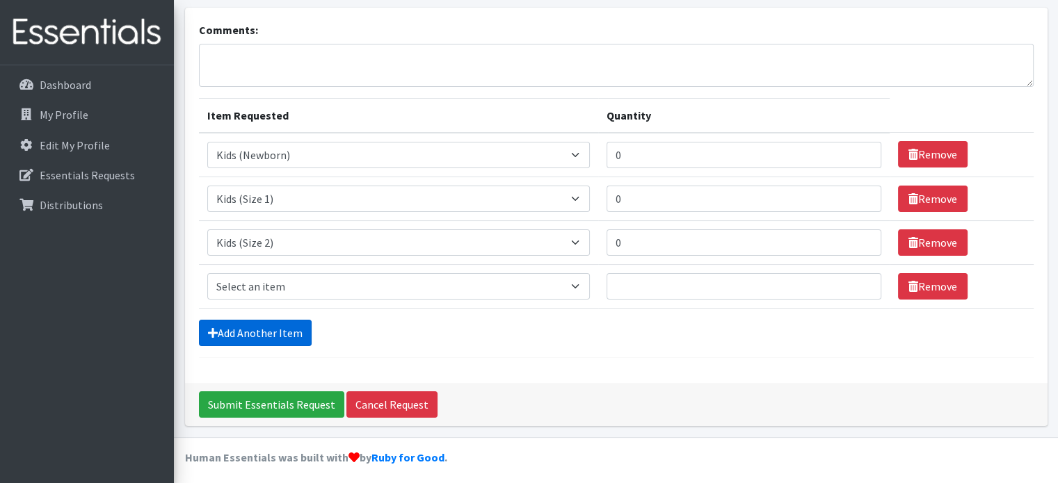
scroll to position [86, 0]
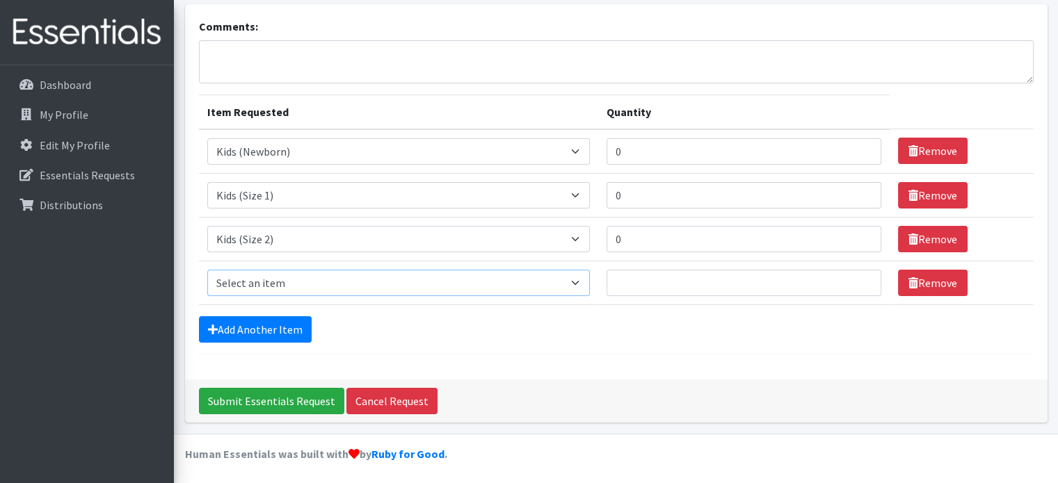
click at [271, 283] on select "Select an item Kids (Newborn) Kids (Size 1) Kids (Size 2) Kids (Size 3) Kids (S…" at bounding box center [398, 283] width 383 height 26
select select "13726"
click at [207, 270] on select "Select an item Kids (Newborn) Kids (Size 1) Kids (Size 2) Kids (Size 3) Kids (S…" at bounding box center [398, 283] width 383 height 26
click at [660, 286] on input "Quantity" at bounding box center [743, 283] width 275 height 26
type input "0"
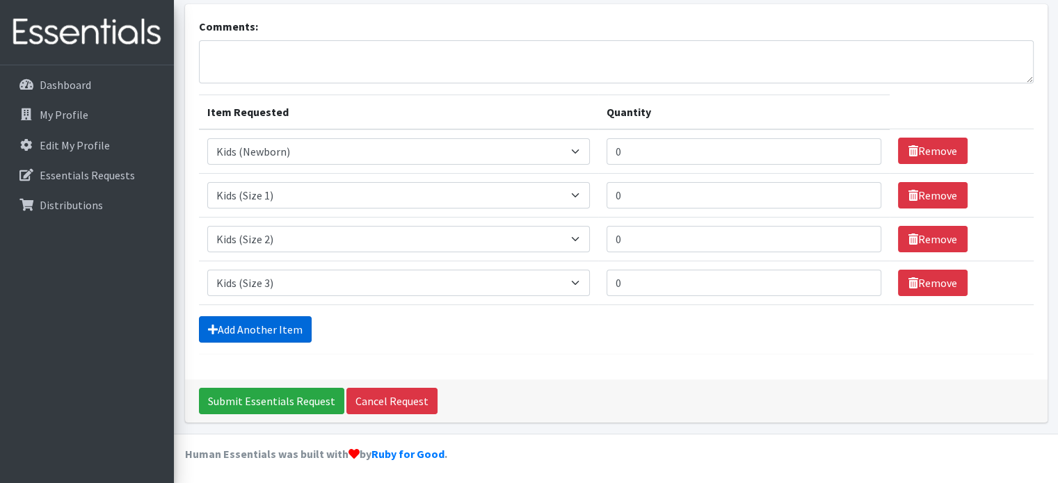
click at [300, 326] on link "Add Another Item" at bounding box center [255, 329] width 113 height 26
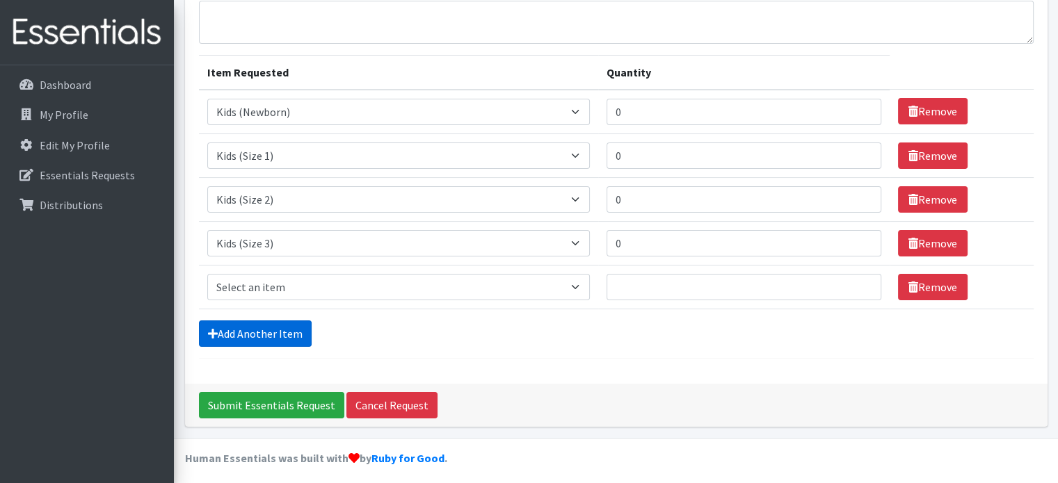
scroll to position [130, 0]
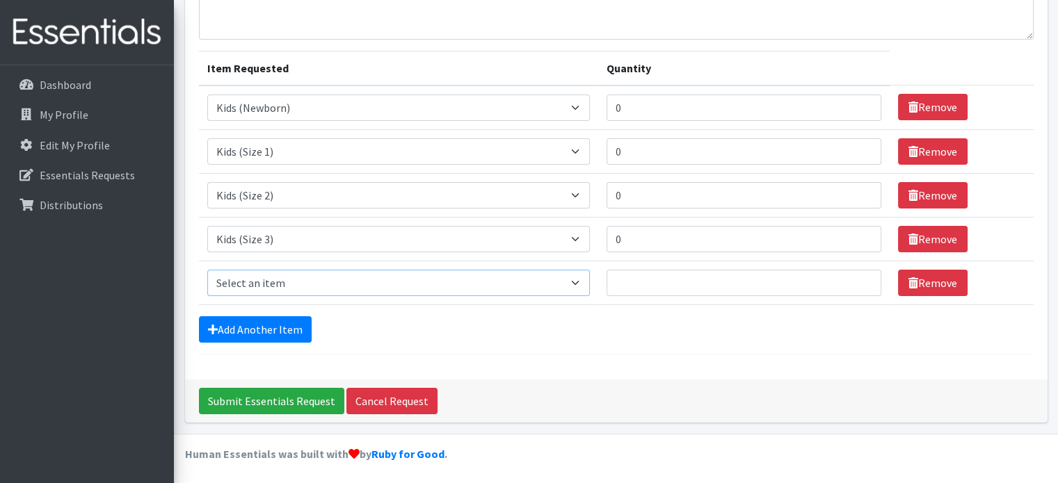
click at [283, 279] on select "Select an item Kids (Newborn) Kids (Size 1) Kids (Size 2) Kids (Size 3) Kids (S…" at bounding box center [398, 283] width 383 height 26
select select "13725"
click at [207, 270] on select "Select an item Kids (Newborn) Kids (Size 1) Kids (Size 2) Kids (Size 3) Kids (S…" at bounding box center [398, 283] width 383 height 26
click at [653, 284] on input "Quantity" at bounding box center [743, 283] width 275 height 26
type input "300"
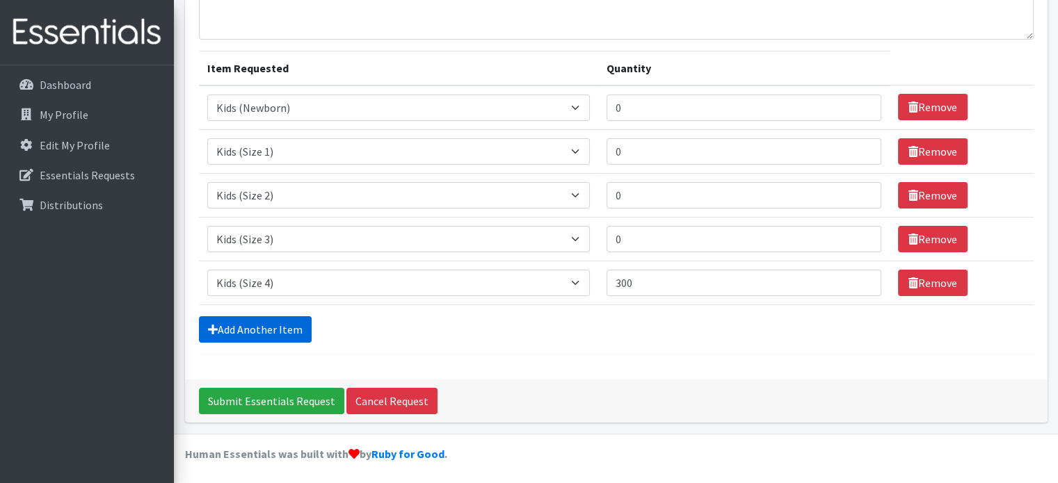
click at [229, 328] on link "Add Another Item" at bounding box center [255, 329] width 113 height 26
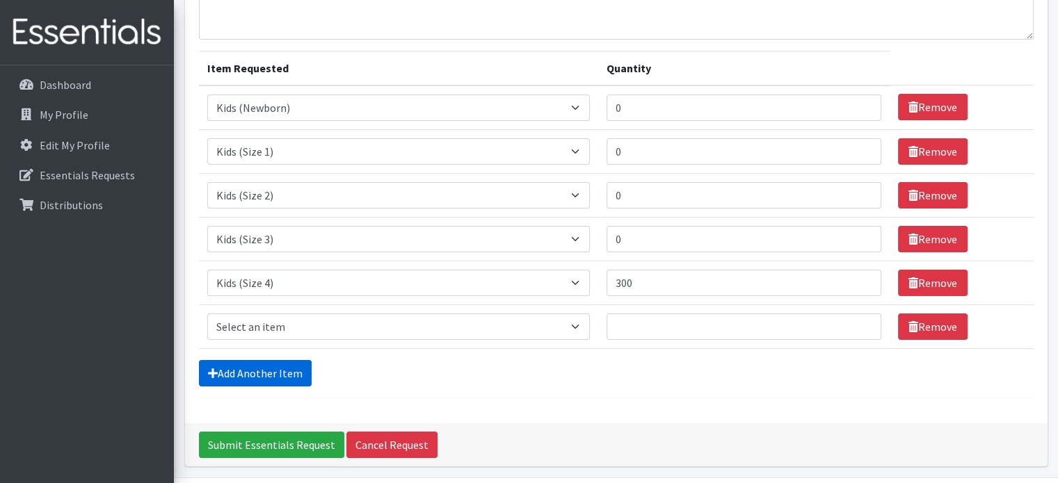
scroll to position [174, 0]
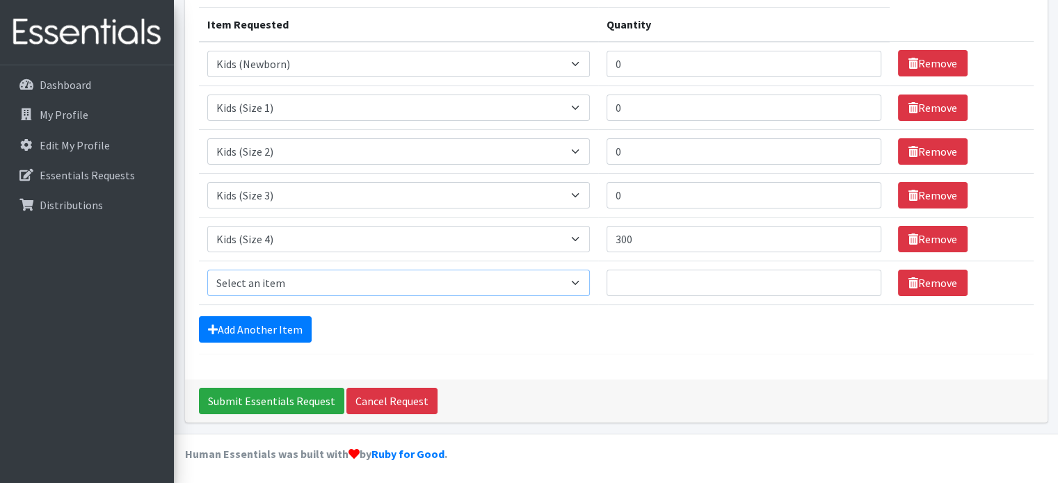
click at [258, 287] on select "Select an item Kids (Newborn) Kids (Size 1) Kids (Size 2) Kids (Size 3) Kids (S…" at bounding box center [398, 283] width 383 height 26
select select "13713"
click at [207, 270] on select "Select an item Kids (Newborn) Kids (Size 1) Kids (Size 2) Kids (Size 3) Kids (S…" at bounding box center [398, 283] width 383 height 26
click at [655, 283] on input "Quantity" at bounding box center [743, 283] width 275 height 26
type input "900"
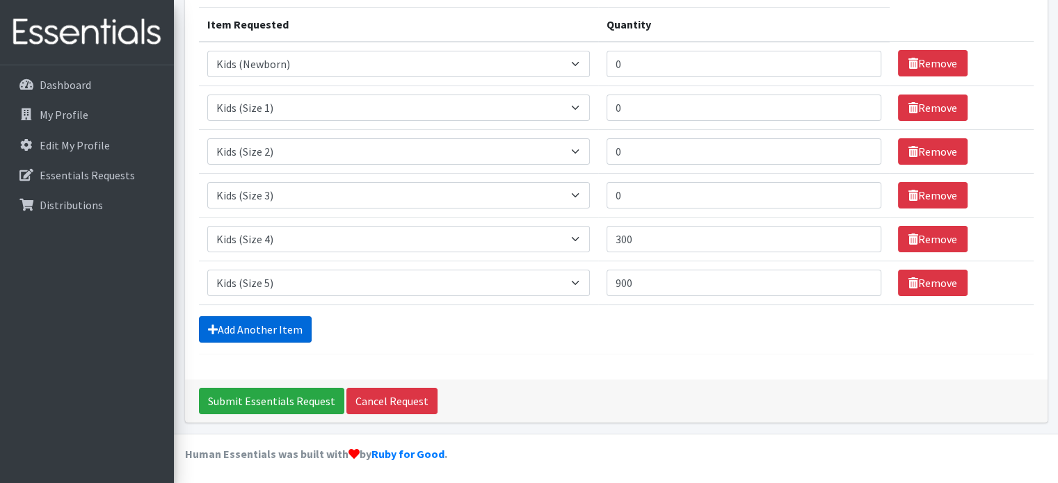
click at [283, 322] on link "Add Another Item" at bounding box center [255, 329] width 113 height 26
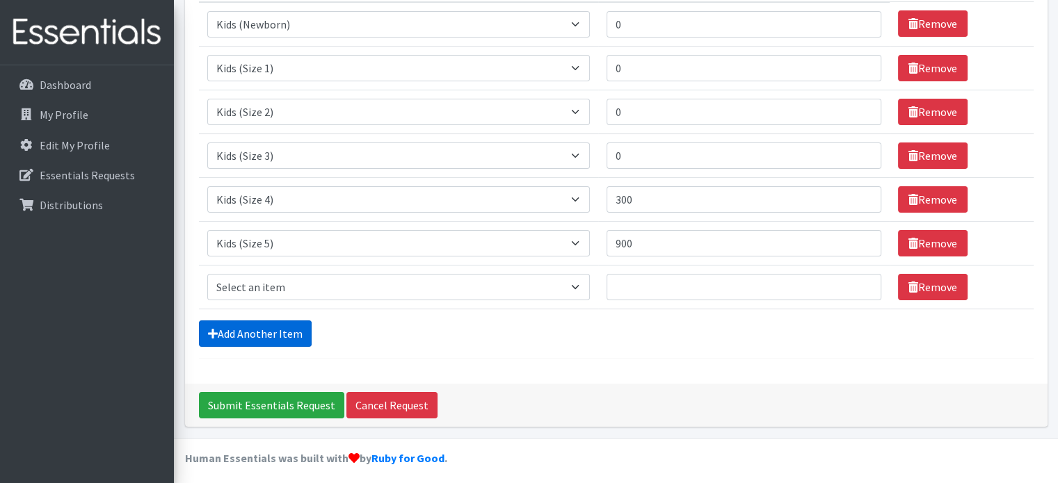
scroll to position [217, 0]
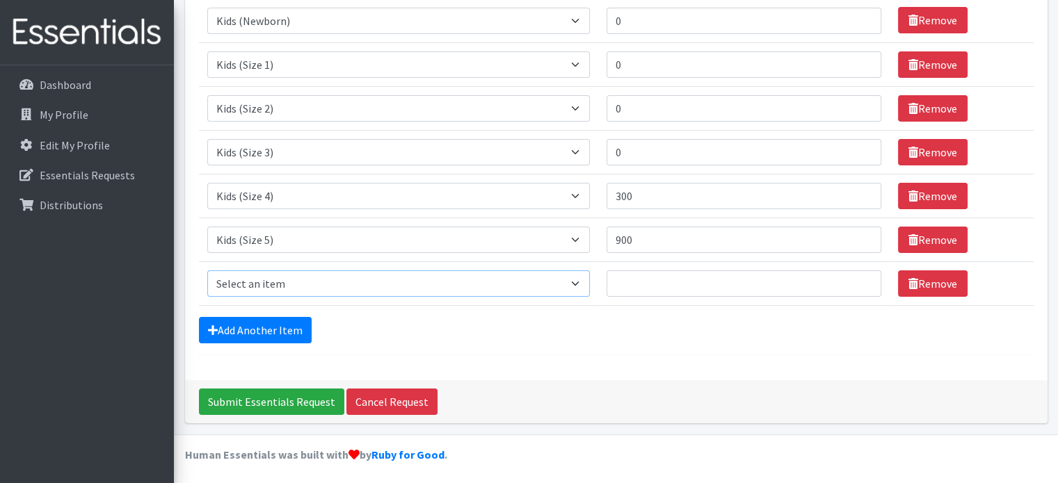
click at [342, 278] on select "Select an item Kids (Newborn) Kids (Size 1) Kids (Size 2) Kids (Size 3) Kids (S…" at bounding box center [398, 284] width 383 height 26
select select "13708"
click at [207, 271] on select "Select an item Kids (Newborn) Kids (Size 1) Kids (Size 2) Kids (Size 3) Kids (S…" at bounding box center [398, 284] width 383 height 26
click at [661, 285] on input "Quantity" at bounding box center [743, 284] width 275 height 26
type input "500"
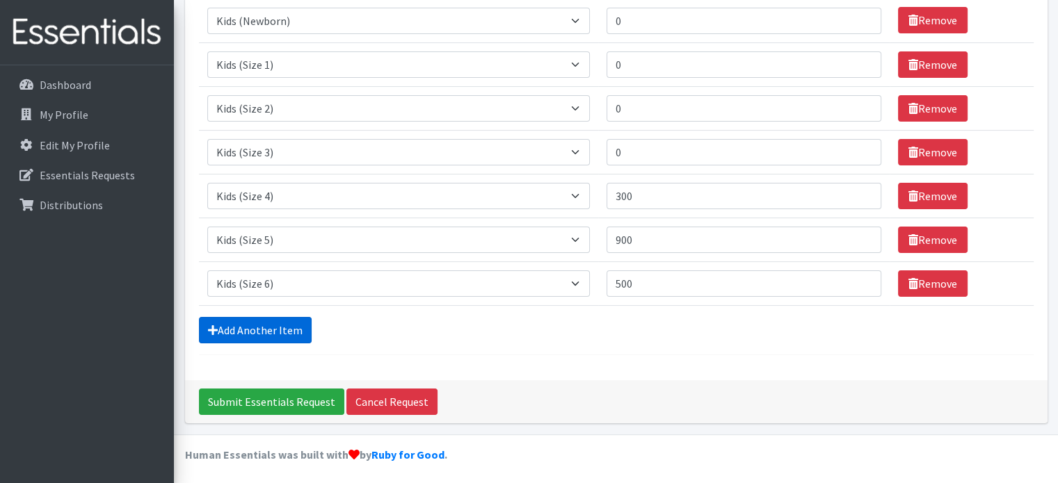
click at [278, 327] on link "Add Another Item" at bounding box center [255, 330] width 113 height 26
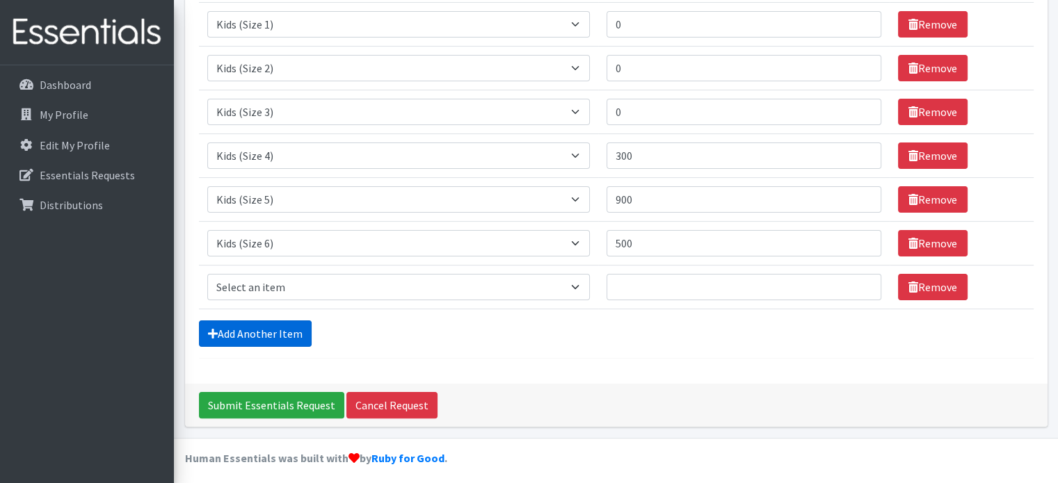
scroll to position [262, 0]
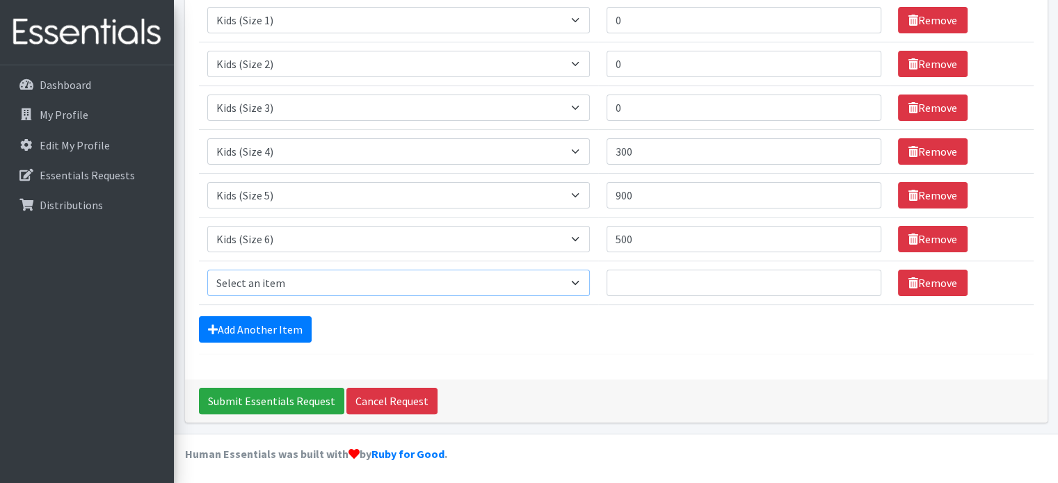
click at [301, 284] on select "Select an item Kids (Newborn) Kids (Size 1) Kids (Size 2) Kids (Size 3) Kids (S…" at bounding box center [398, 283] width 383 height 26
select select "13729"
click at [207, 270] on select "Select an item Kids (Newborn) Kids (Size 1) Kids (Size 2) Kids (Size 3) Kids (S…" at bounding box center [398, 283] width 383 height 26
click at [634, 287] on input "Quantity" at bounding box center [743, 283] width 275 height 26
type input "750"
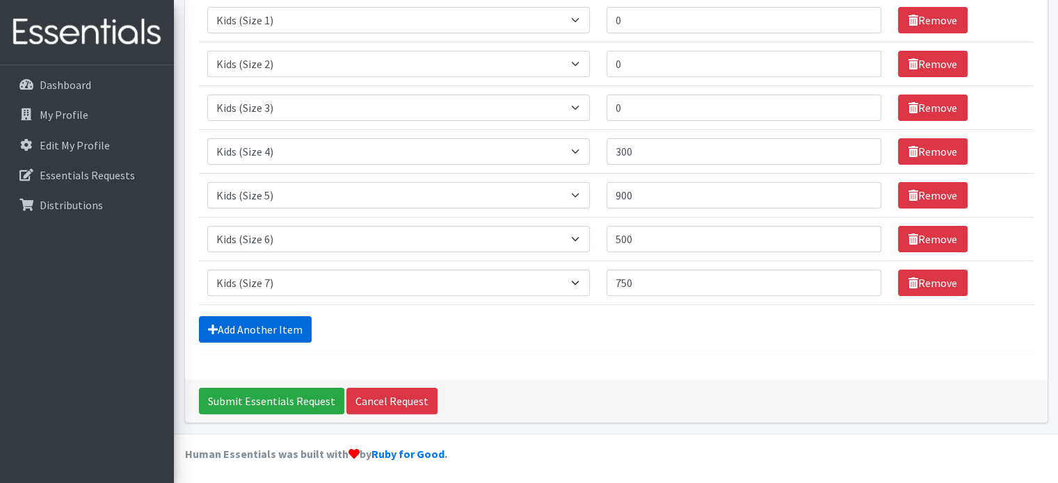
click at [223, 333] on link "Add Another Item" at bounding box center [255, 329] width 113 height 26
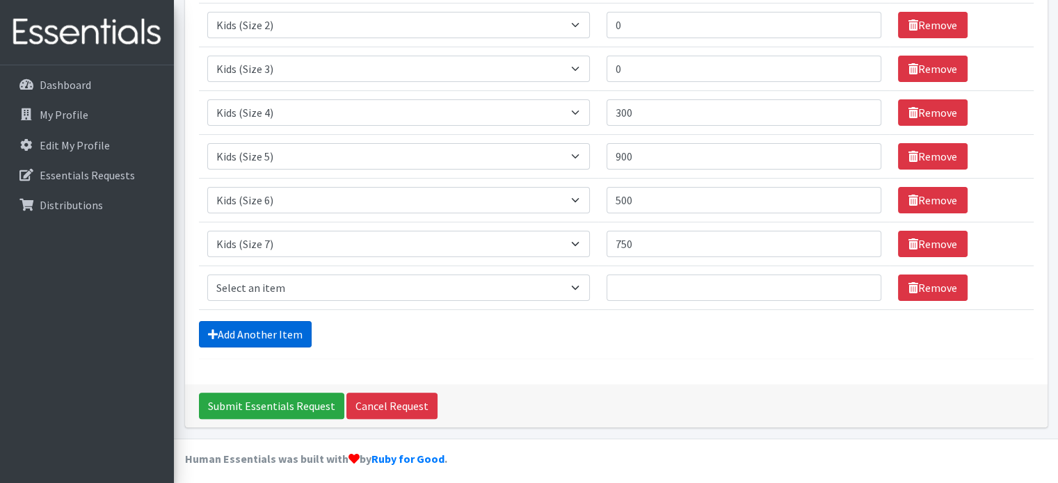
scroll to position [305, 0]
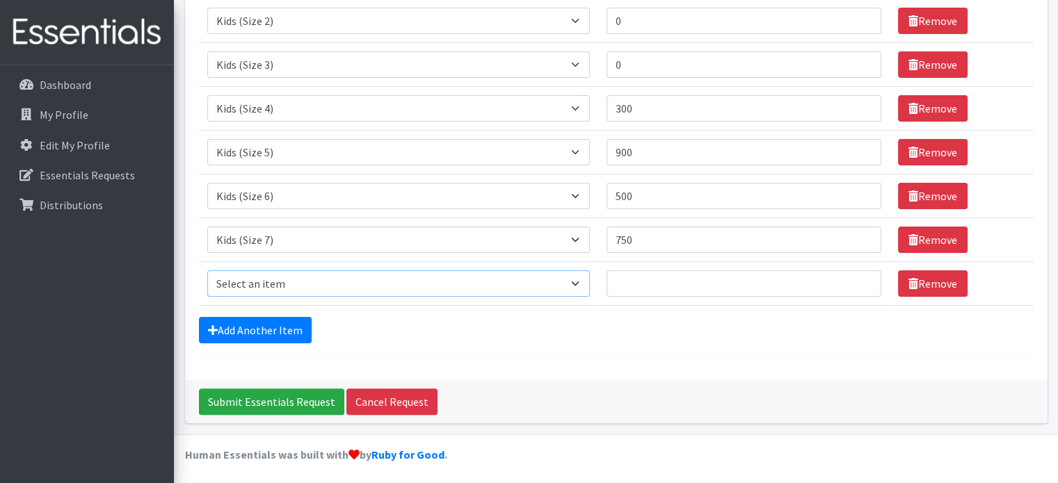
click at [395, 276] on select "Select an item Kids (Newborn) Kids (Size 1) Kids (Size 2) Kids (Size 3) Kids (S…" at bounding box center [398, 284] width 383 height 26
select select "13705"
click at [207, 271] on select "Select an item Kids (Newborn) Kids (Size 1) Kids (Size 2) Kids (Size 3) Kids (S…" at bounding box center [398, 284] width 383 height 26
click at [632, 280] on input "Quantity" at bounding box center [743, 284] width 275 height 26
type input "0"
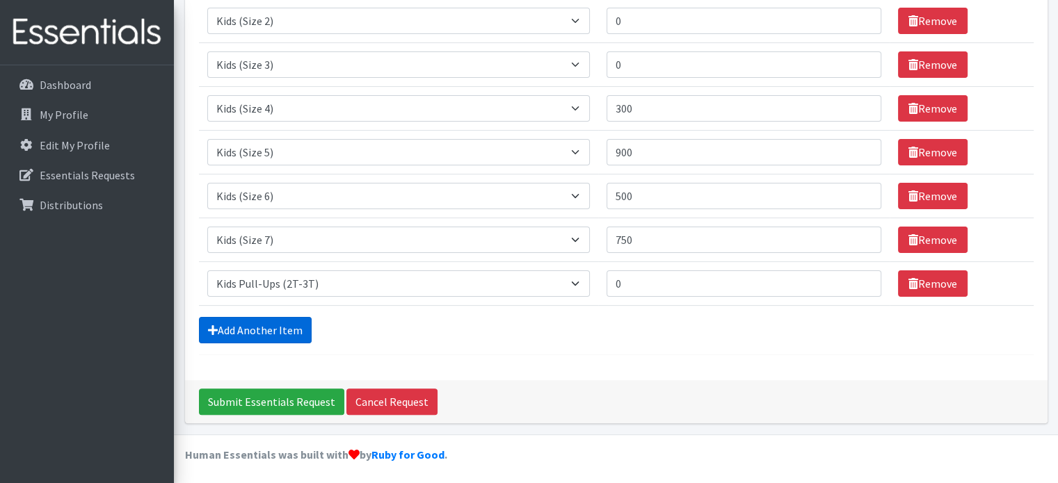
click at [248, 335] on link "Add Another Item" at bounding box center [255, 330] width 113 height 26
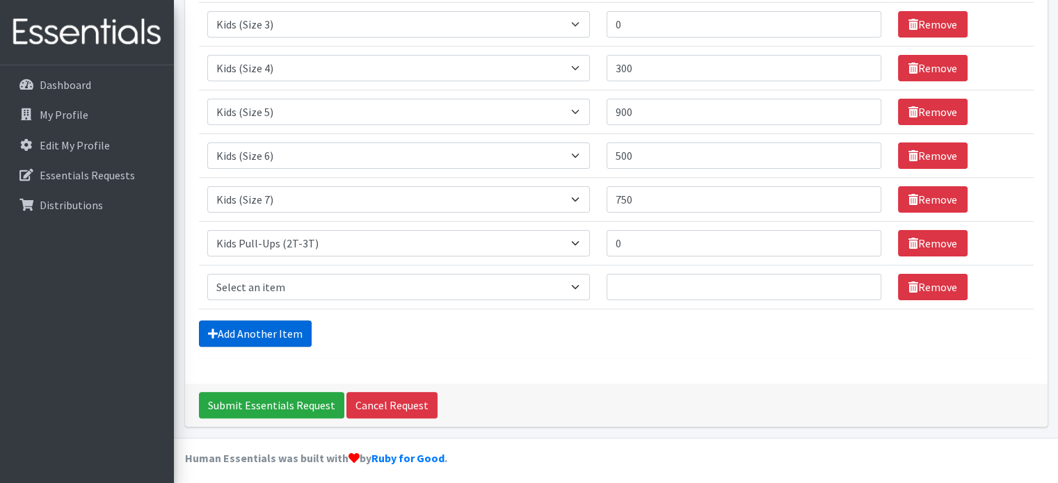
scroll to position [348, 0]
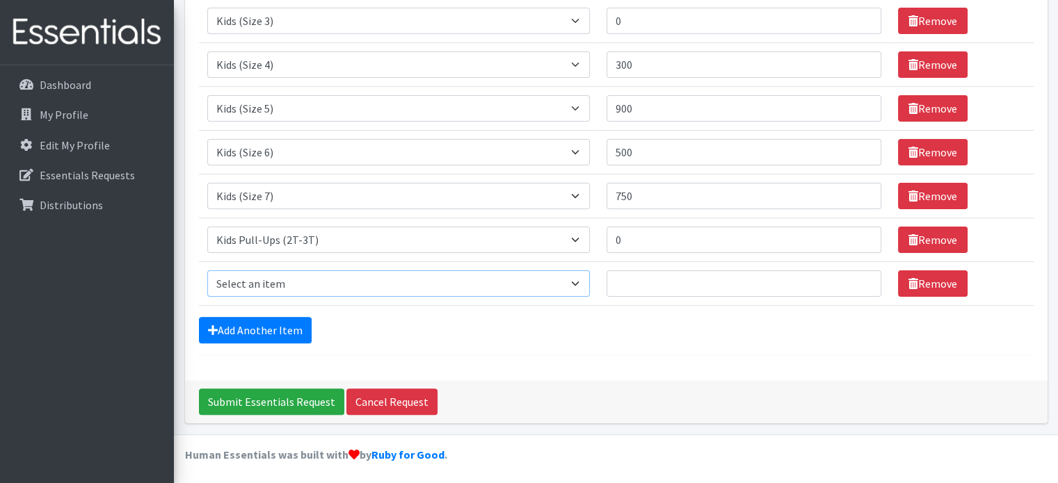
click at [303, 286] on select "Select an item Kids (Newborn) Kids (Size 1) Kids (Size 2) Kids (Size 3) Kids (S…" at bounding box center [398, 284] width 383 height 26
select select "13706"
click at [207, 271] on select "Select an item Kids (Newborn) Kids (Size 1) Kids (Size 2) Kids (Size 3) Kids (S…" at bounding box center [398, 284] width 383 height 26
click at [645, 282] on input "Quantity" at bounding box center [743, 284] width 275 height 26
type input "500"
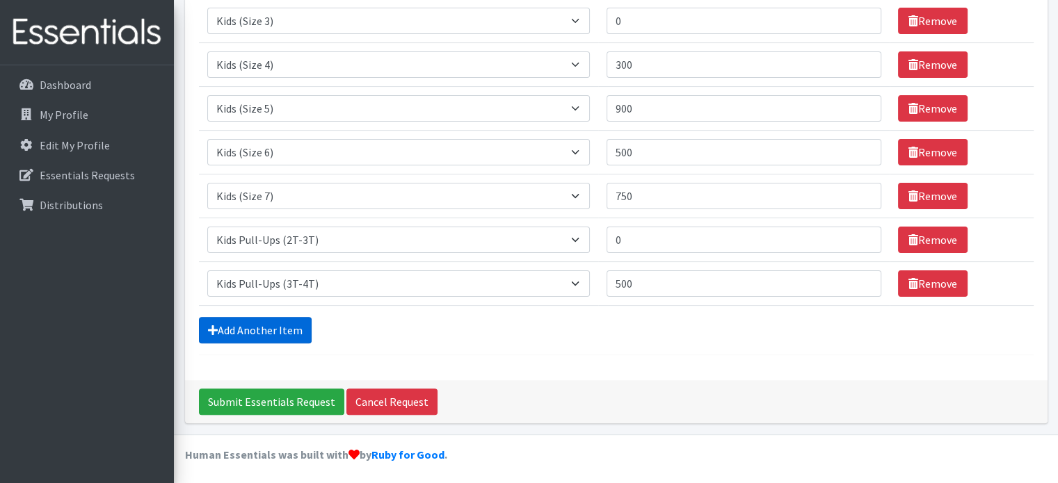
click at [250, 330] on link "Add Another Item" at bounding box center [255, 330] width 113 height 26
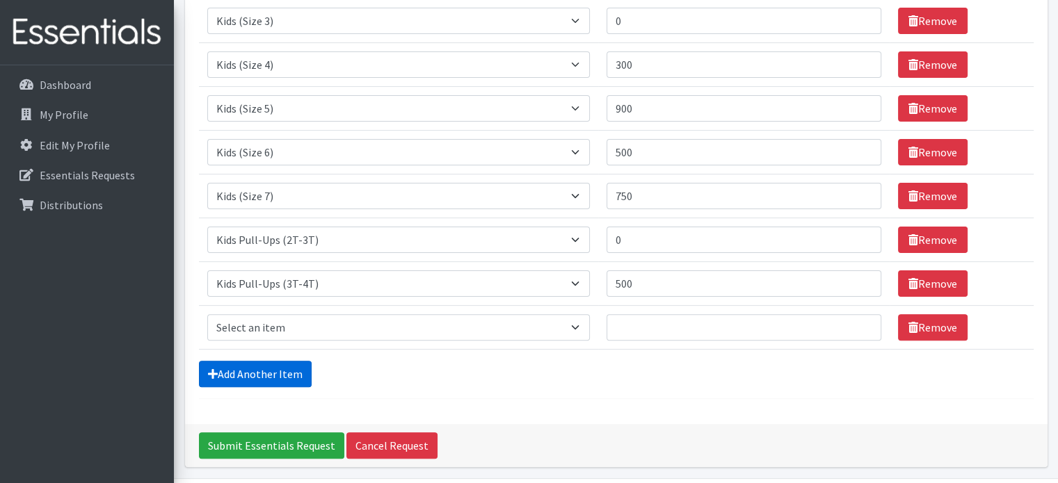
scroll to position [392, 0]
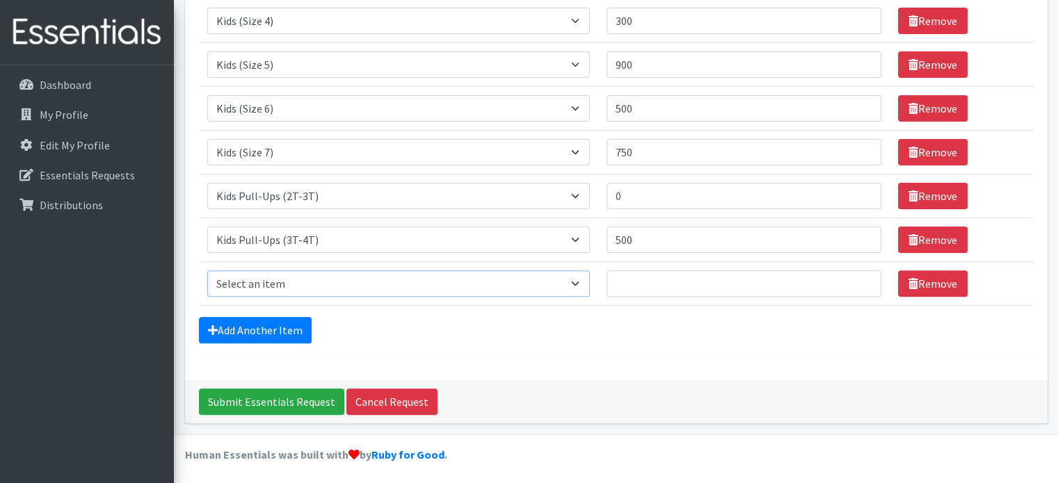
click at [299, 282] on select "Select an item Kids (Newborn) Kids (Size 1) Kids (Size 2) Kids (Size 3) Kids (S…" at bounding box center [398, 284] width 383 height 26
select select "13732"
click at [207, 271] on select "Select an item Kids (Newborn) Kids (Size 1) Kids (Size 2) Kids (Size 3) Kids (S…" at bounding box center [398, 284] width 383 height 26
click at [651, 282] on input "Quantity" at bounding box center [743, 284] width 275 height 26
type input "600"
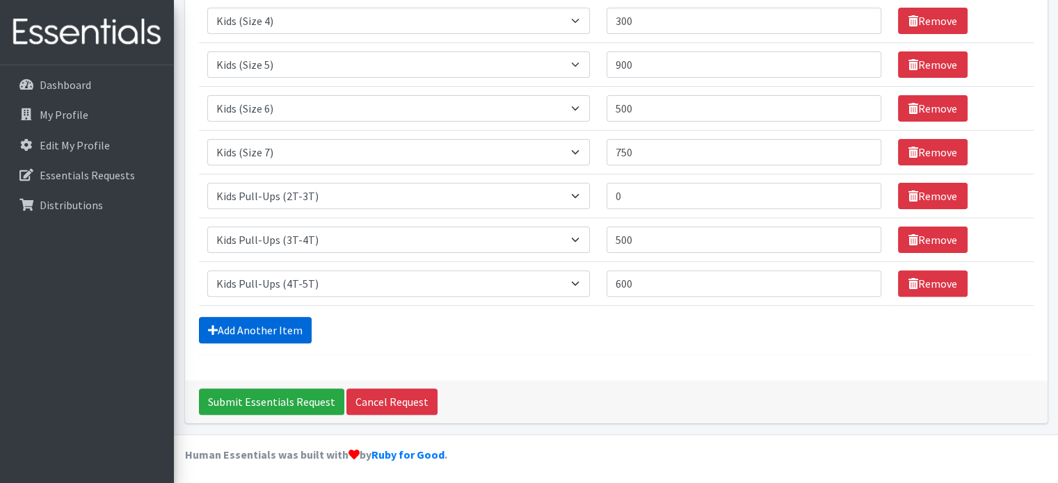
click at [249, 328] on link "Add Another Item" at bounding box center [255, 330] width 113 height 26
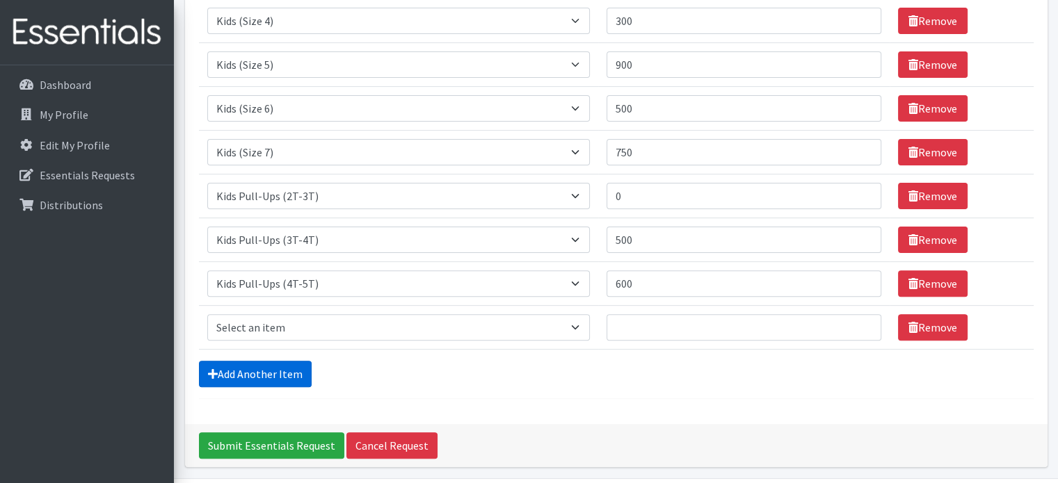
scroll to position [436, 0]
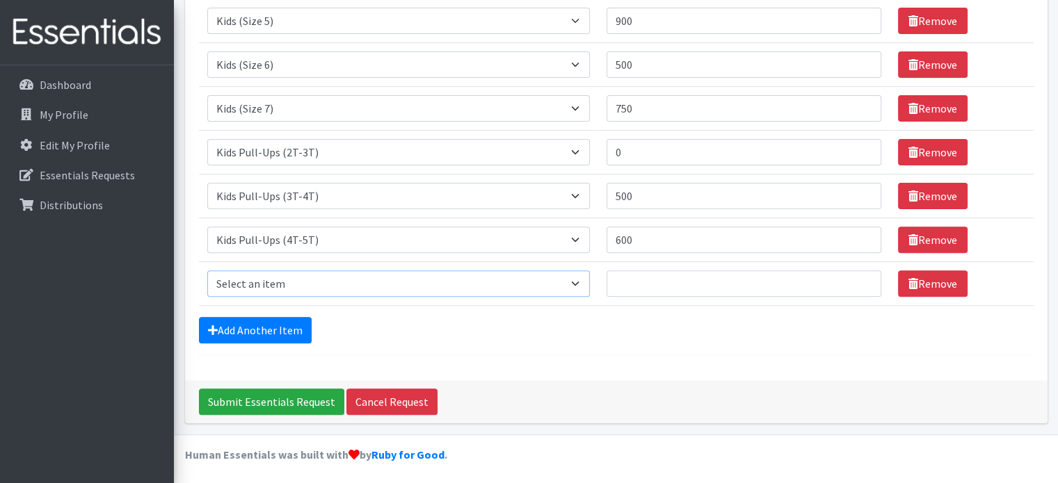
click at [296, 283] on select "Select an item Kids (Newborn) Kids (Size 1) Kids (Size 2) Kids (Size 3) Kids (S…" at bounding box center [398, 284] width 383 height 26
select select "14447"
click at [207, 271] on select "Select an item Kids (Newborn) Kids (Size 1) Kids (Size 2) Kids (Size 3) Kids (S…" at bounding box center [398, 284] width 383 height 26
click at [654, 288] on input "Quantity" at bounding box center [743, 284] width 275 height 26
type input "40"
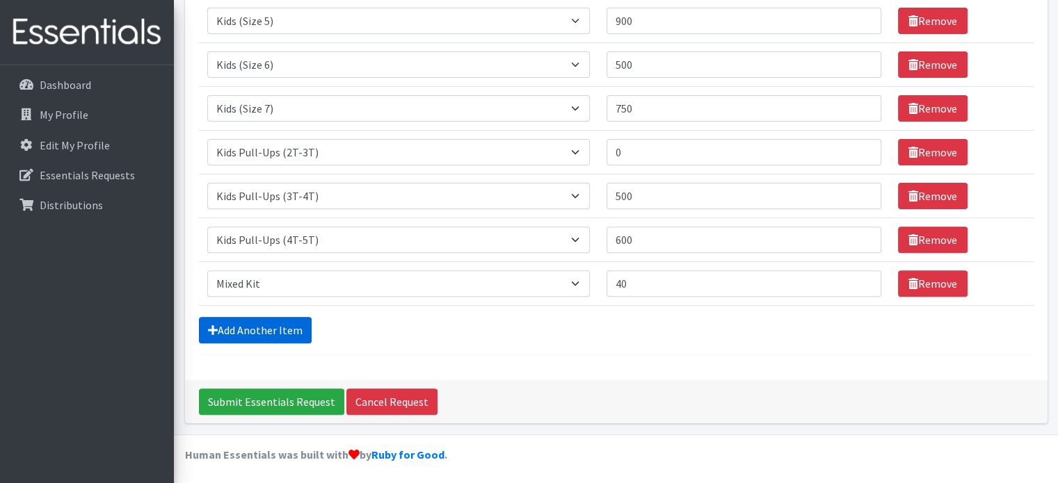
click at [252, 328] on link "Add Another Item" at bounding box center [255, 330] width 113 height 26
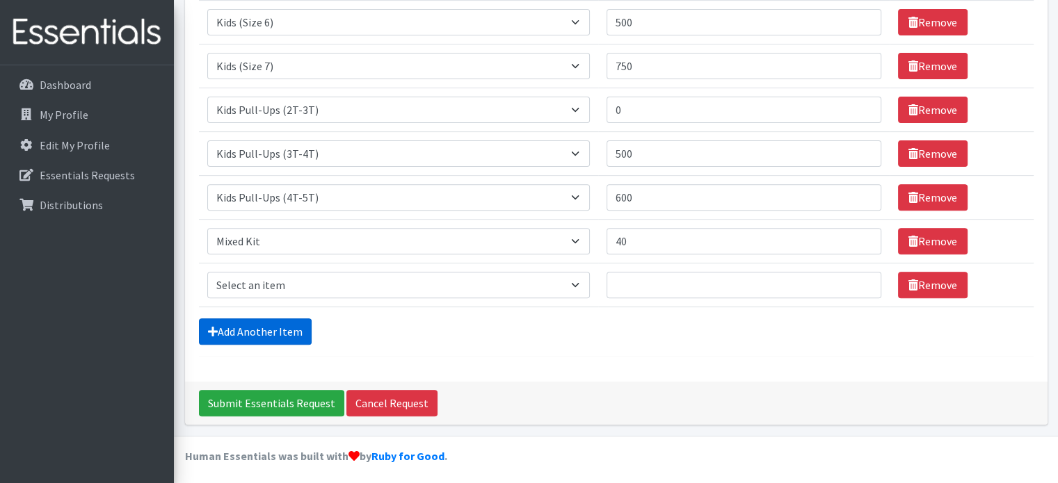
scroll to position [479, 0]
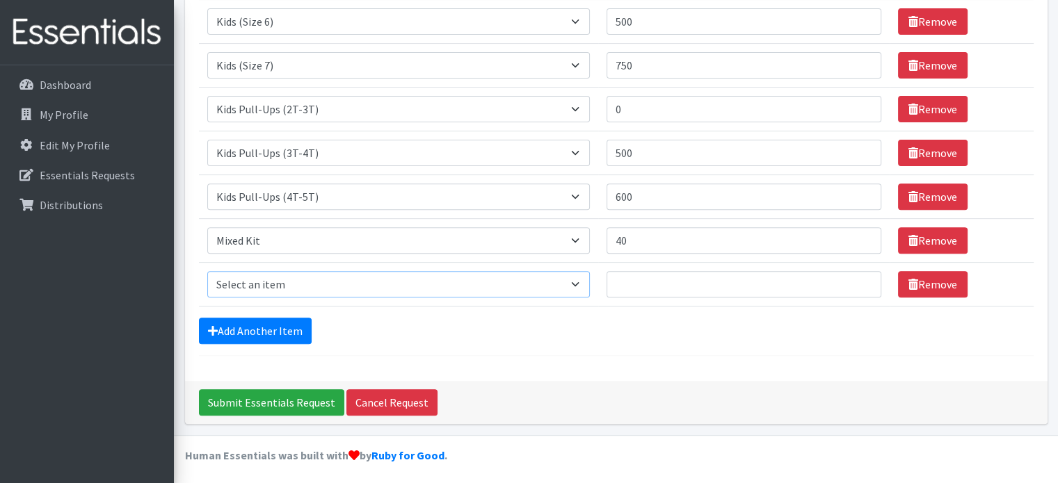
click at [306, 284] on select "Select an item Kids (Newborn) Kids (Size 1) Kids (Size 2) Kids (Size 3) Kids (S…" at bounding box center [398, 284] width 383 height 26
select select "14445"
click at [207, 271] on select "Select an item Kids (Newborn) Kids (Size 1) Kids (Size 2) Kids (Size 3) Kids (S…" at bounding box center [398, 284] width 383 height 26
click at [633, 275] on input "Quantity" at bounding box center [743, 284] width 275 height 26
type input "50"
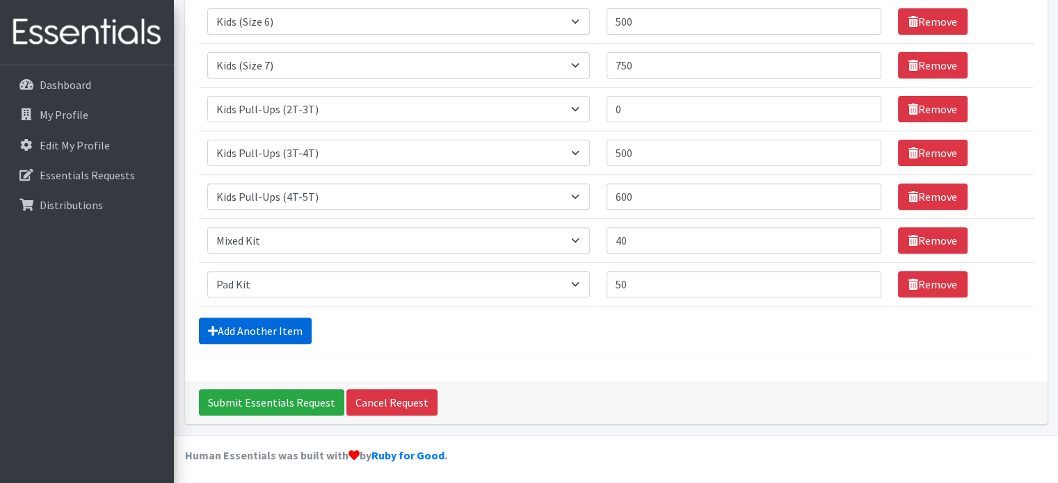
click at [262, 328] on link "Add Another Item" at bounding box center [255, 331] width 113 height 26
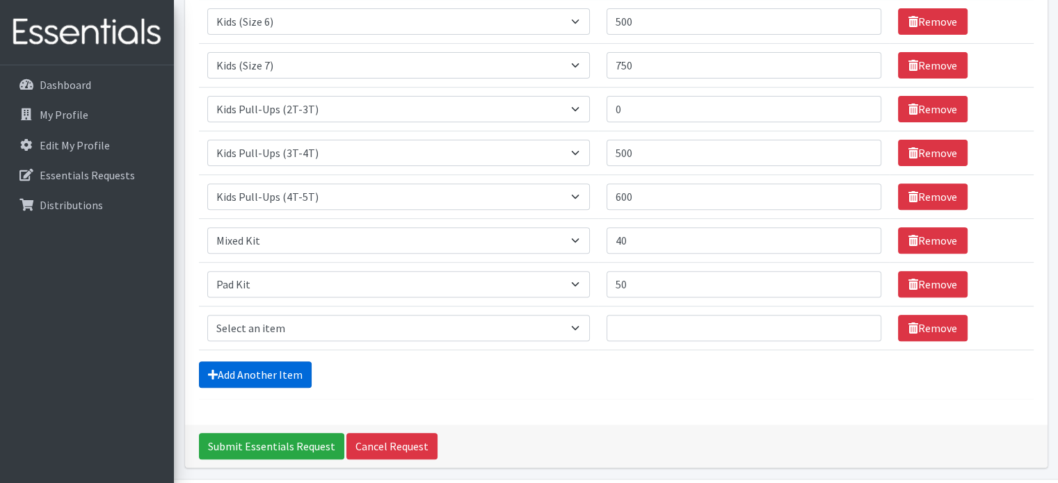
scroll to position [523, 0]
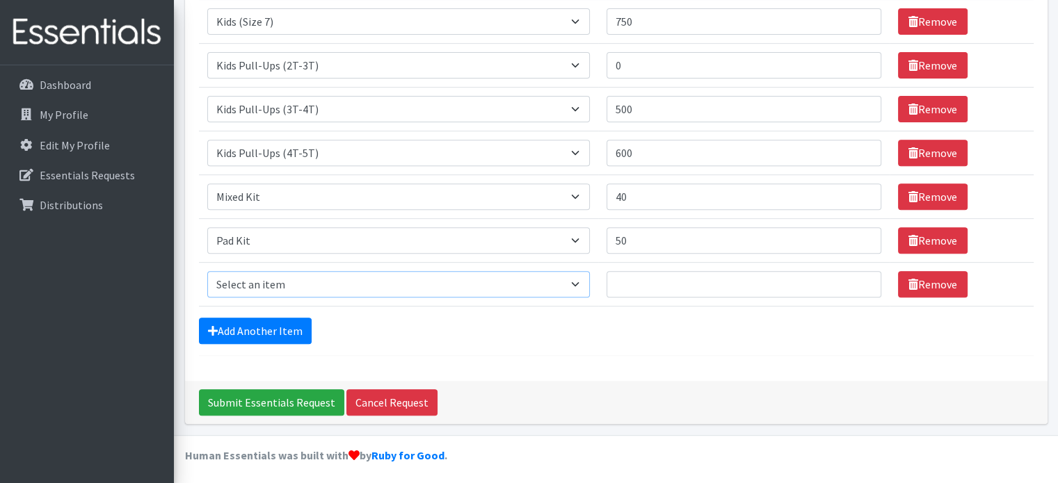
click at [289, 286] on select "Select an item Kids (Newborn) Kids (Size 1) Kids (Size 2) Kids (Size 3) Kids (S…" at bounding box center [398, 284] width 383 height 26
select select "14446"
click at [207, 271] on select "Select an item Kids (Newborn) Kids (Size 1) Kids (Size 2) Kids (Size 3) Kids (S…" at bounding box center [398, 284] width 383 height 26
click at [668, 282] on input "Quantity" at bounding box center [743, 284] width 275 height 26
type input "40"
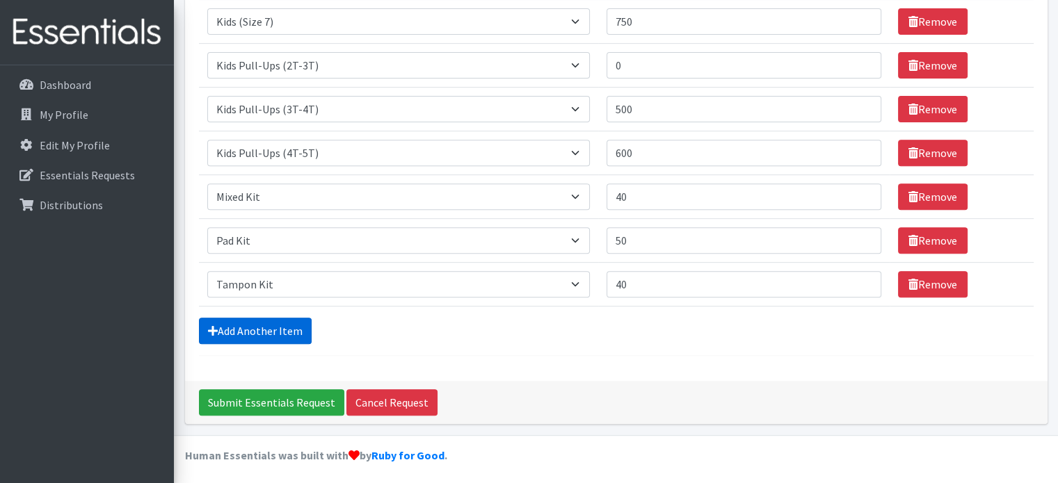
click at [268, 323] on link "Add Another Item" at bounding box center [255, 331] width 113 height 26
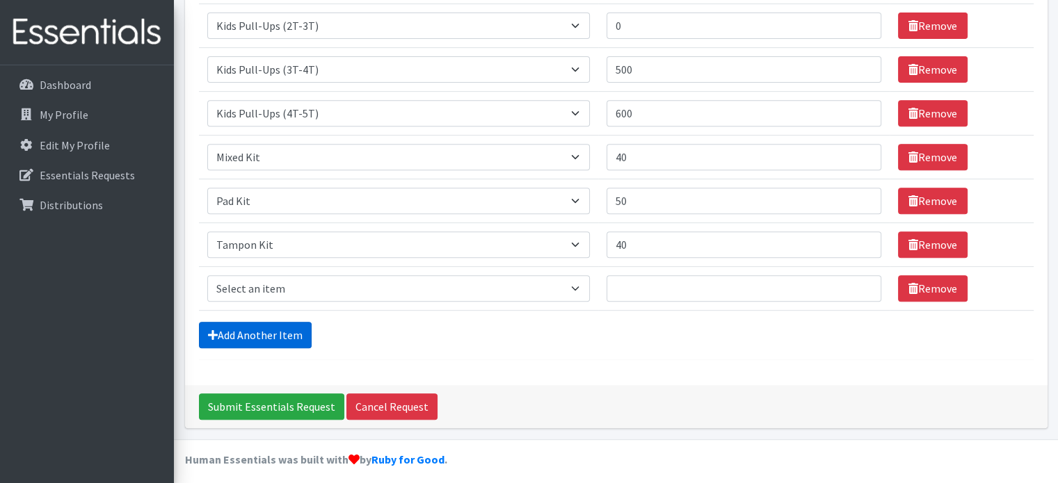
scroll to position [567, 0]
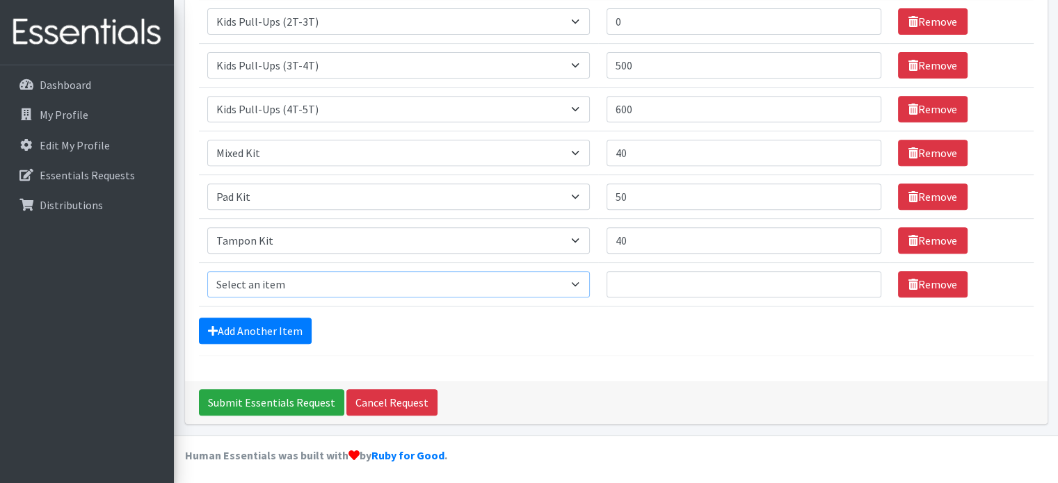
click at [300, 275] on select "Select an item Kids (Newborn) Kids (Size 1) Kids (Size 2) Kids (Size 3) Kids (S…" at bounding box center [398, 284] width 383 height 26
select select "14441"
click at [207, 271] on select "Select an item Kids (Newborn) Kids (Size 1) Kids (Size 2) Kids (Size 3) Kids (S…" at bounding box center [398, 284] width 383 height 26
click at [645, 275] on input "Quantity" at bounding box center [743, 284] width 275 height 26
type input "12"
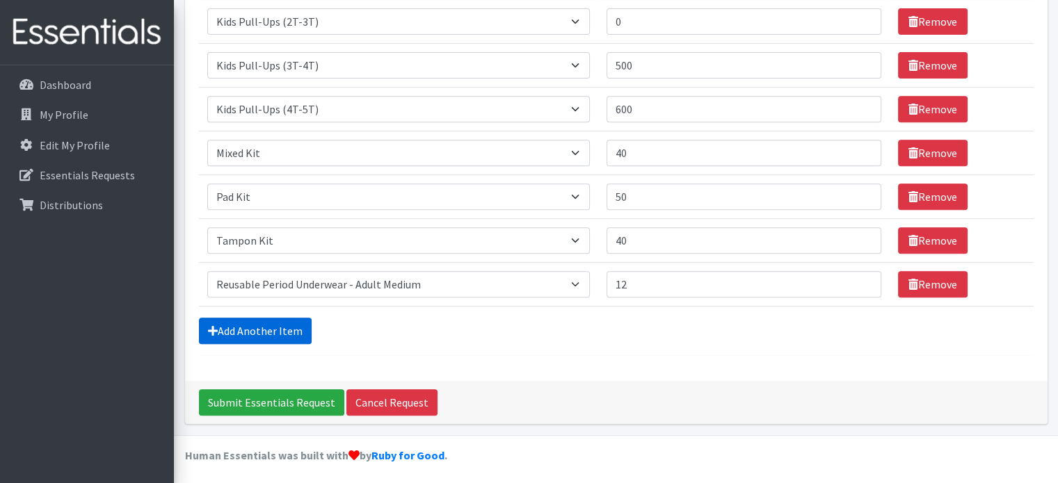
click at [284, 321] on link "Add Another Item" at bounding box center [255, 331] width 113 height 26
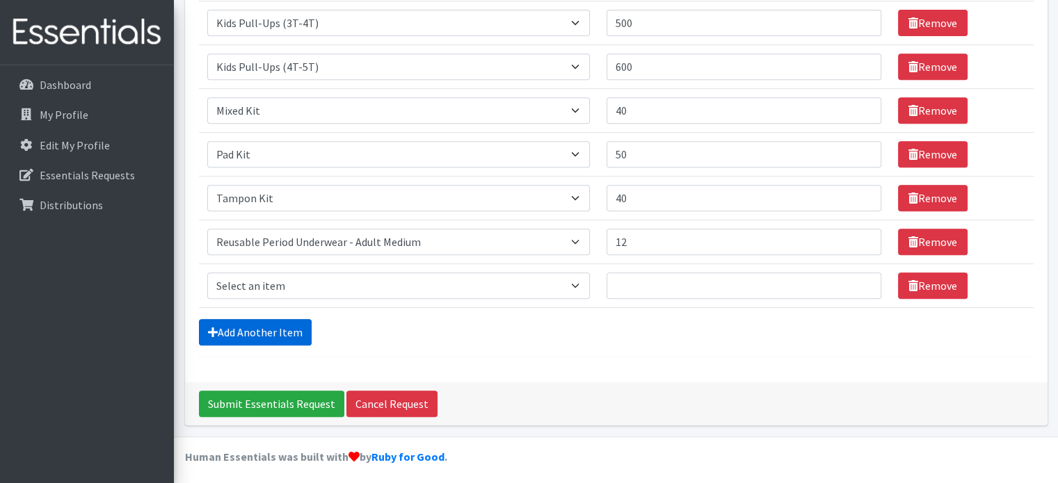
scroll to position [611, 0]
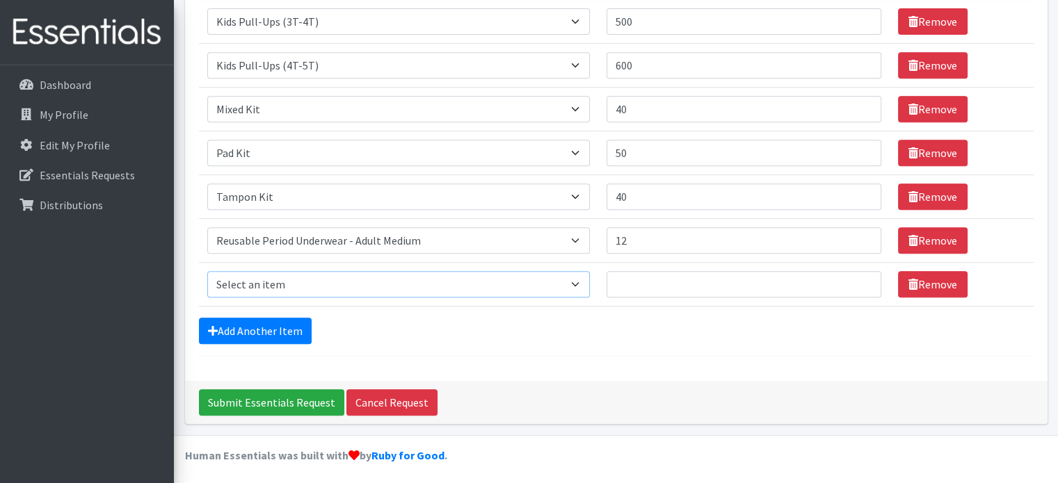
click at [588, 280] on select "Select an item Kids (Newborn) Kids (Size 1) Kids (Size 2) Kids (Size 3) Kids (S…" at bounding box center [398, 284] width 383 height 26
select select "14443"
click at [207, 271] on select "Select an item Kids (Newborn) Kids (Size 1) Kids (Size 2) Kids (Size 3) Kids (S…" at bounding box center [398, 284] width 383 height 26
click at [634, 282] on input "Quantity" at bounding box center [743, 284] width 275 height 26
type input "12"
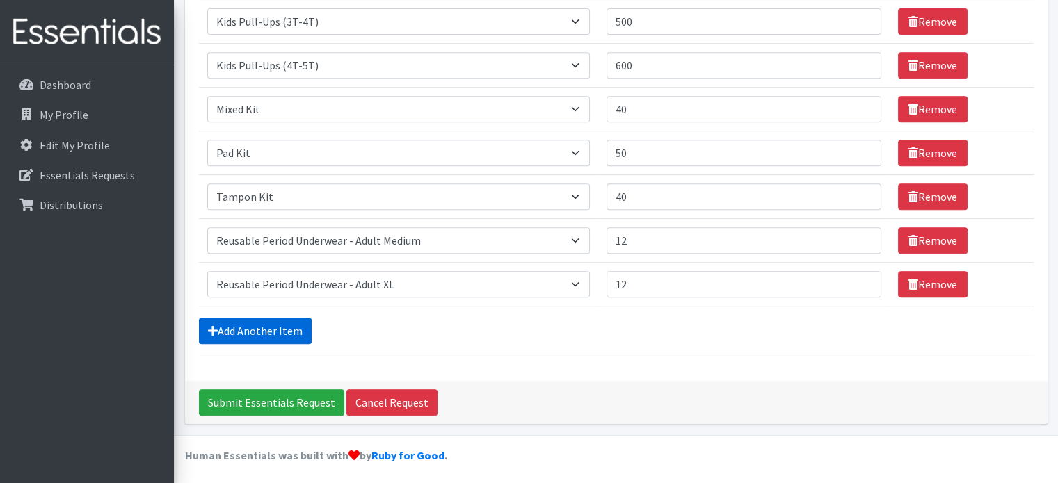
click at [287, 323] on link "Add Another Item" at bounding box center [255, 331] width 113 height 26
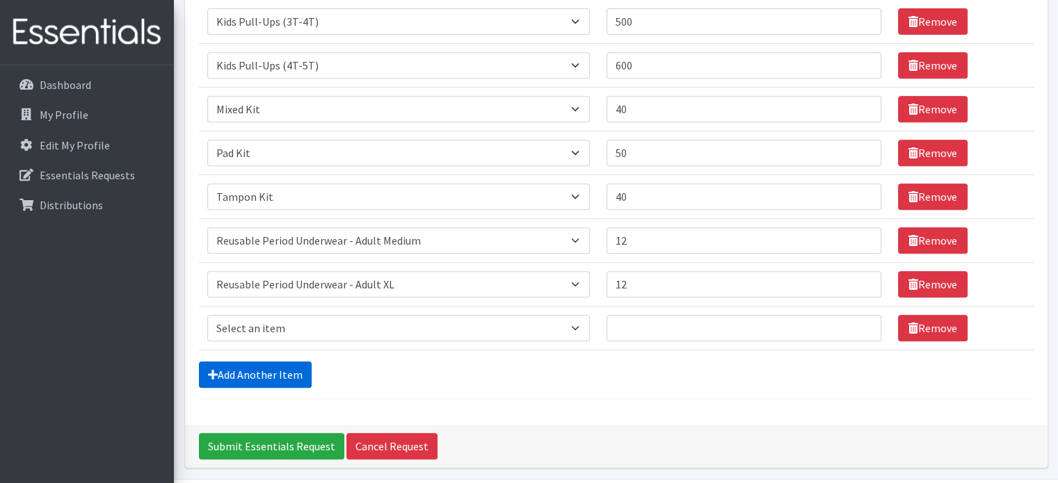
scroll to position [654, 0]
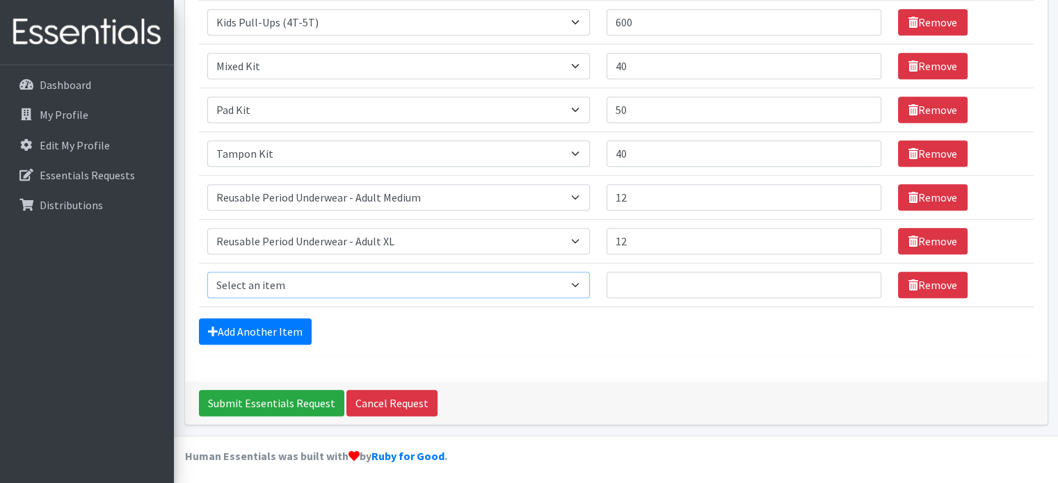
click at [359, 276] on select "Select an item Kids (Newborn) Kids (Size 1) Kids (Size 2) Kids (Size 3) Kids (S…" at bounding box center [398, 285] width 383 height 26
select select "14438"
click at [207, 272] on select "Select an item Kids (Newborn) Kids (Size 1) Kids (Size 2) Kids (Size 3) Kids (S…" at bounding box center [398, 285] width 383 height 26
click at [642, 282] on input "Quantity" at bounding box center [743, 285] width 275 height 26
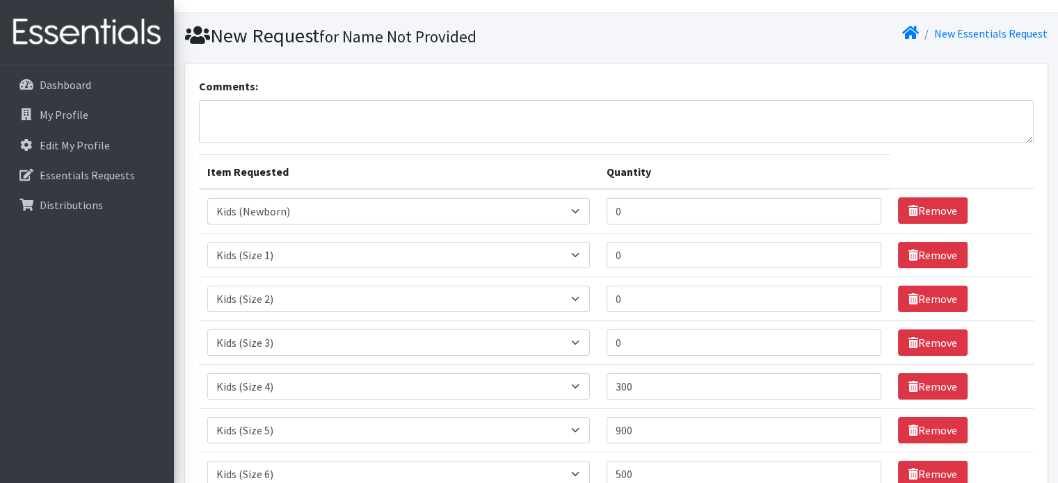
scroll to position [0, 0]
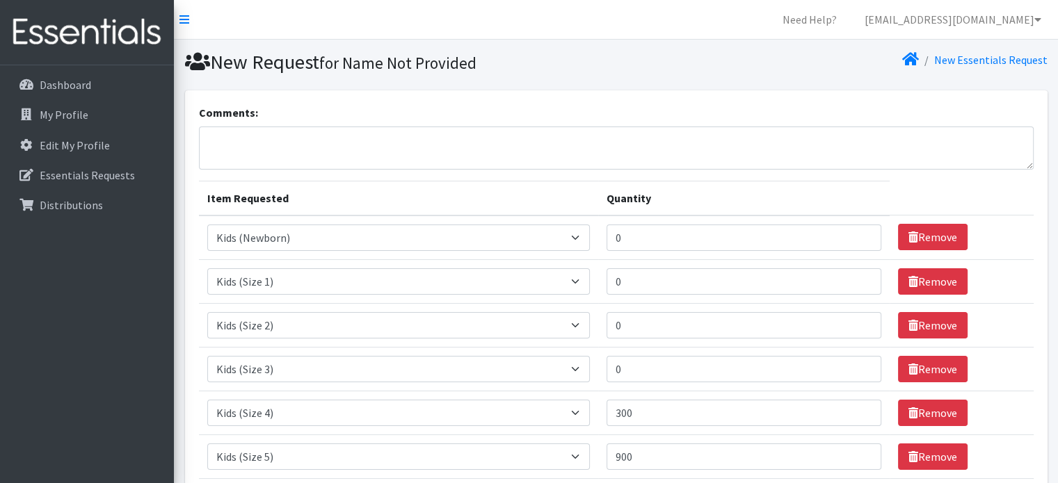
type input "12"
click at [364, 137] on textarea "Comments:" at bounding box center [616, 148] width 835 height 43
type textarea "W"
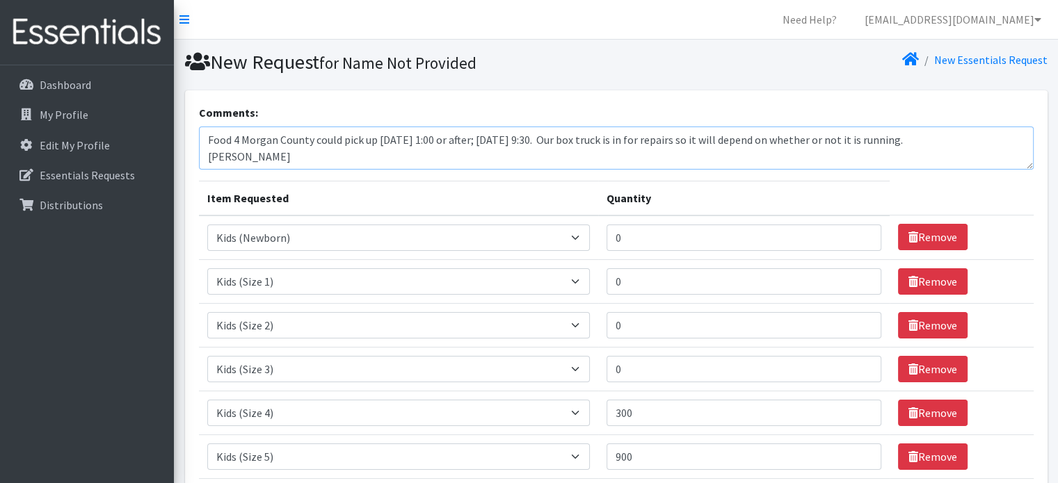
click at [446, 138] on textarea "Food 4 Morgan County could pick up Tues. Aug. 25 1:00 or after; Wed. Aug. 26 9:…" at bounding box center [616, 148] width 835 height 43
click at [567, 138] on textarea "Food 4 Morgan County could pick up Tues. Aug. 25 1:00 or after; Wed. Aug. 26 9:…" at bounding box center [616, 148] width 835 height 43
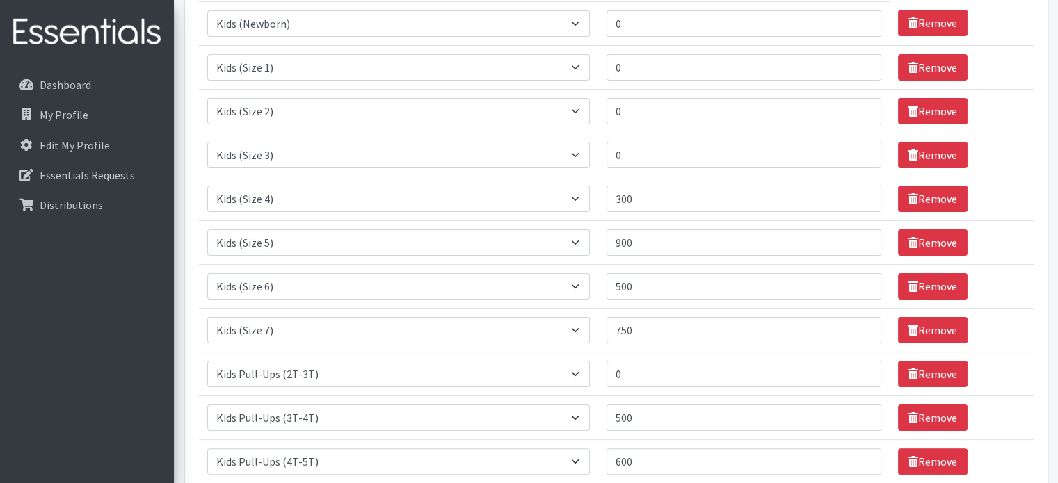
scroll to position [216, 0]
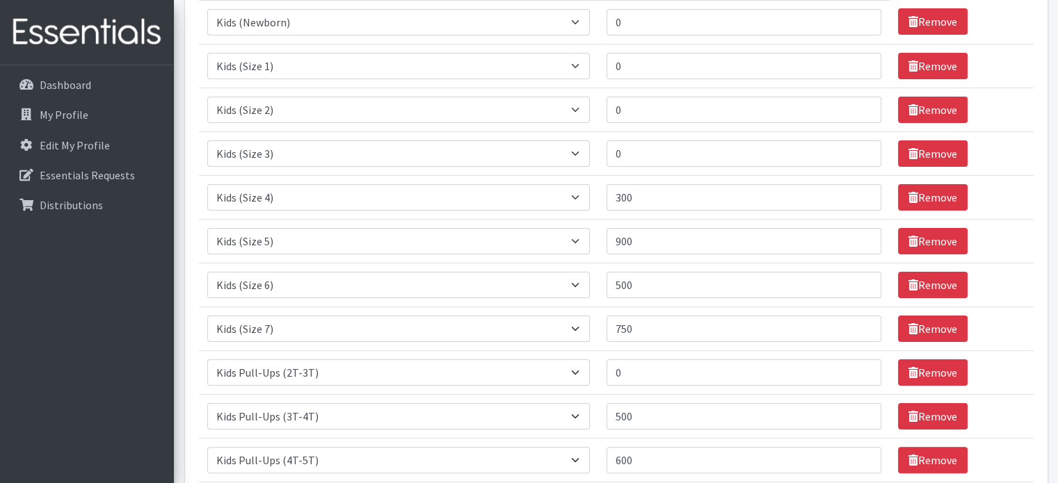
type textarea "Food 4 Morgan County could pick up [DATE] 1:00 or after; [DATE] 10:00. Our box …"
click at [630, 289] on input "500" at bounding box center [743, 285] width 275 height 26
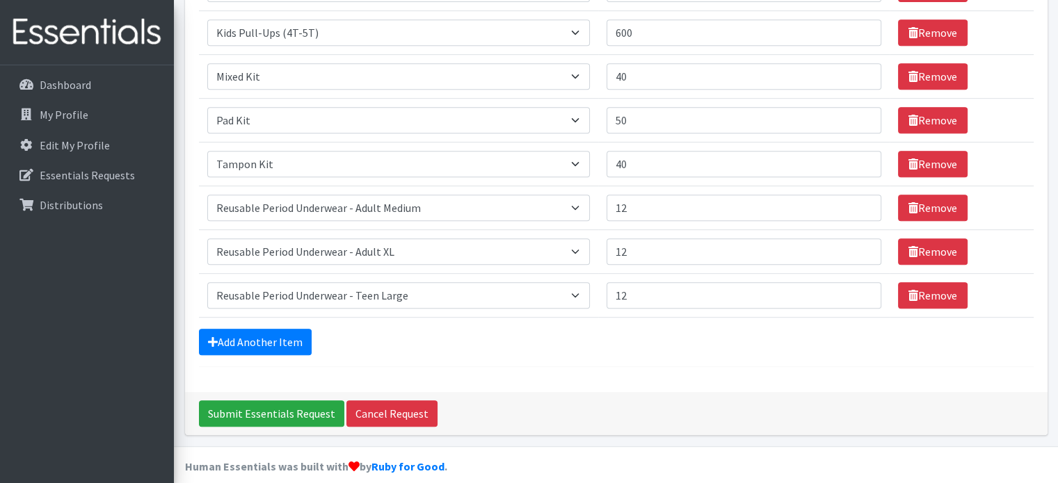
scroll to position [654, 0]
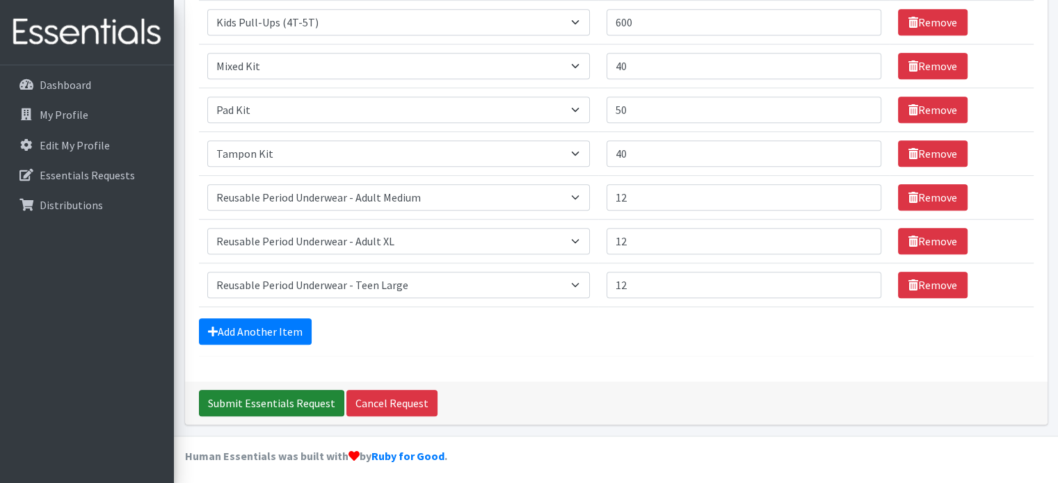
type input "600"
click at [295, 398] on input "Submit Essentials Request" at bounding box center [271, 403] width 145 height 26
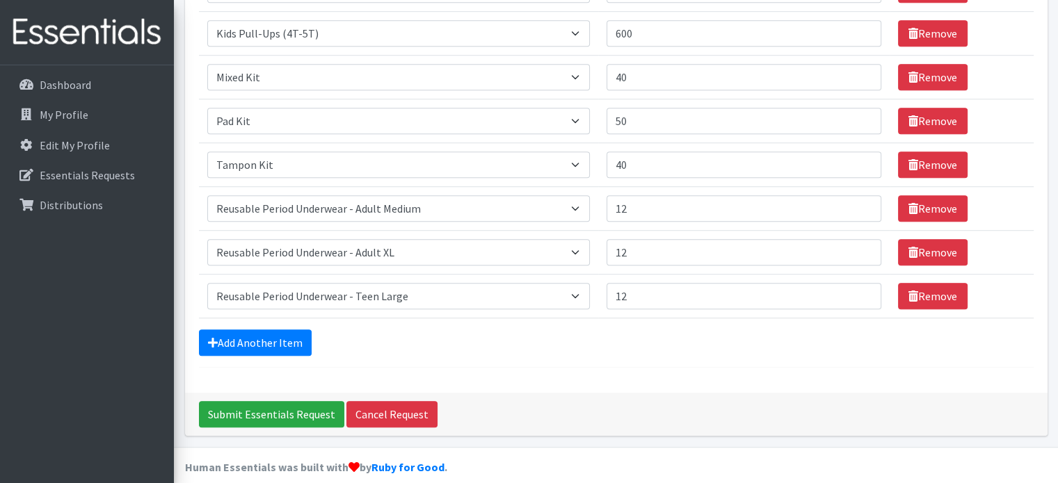
scroll to position [918, 0]
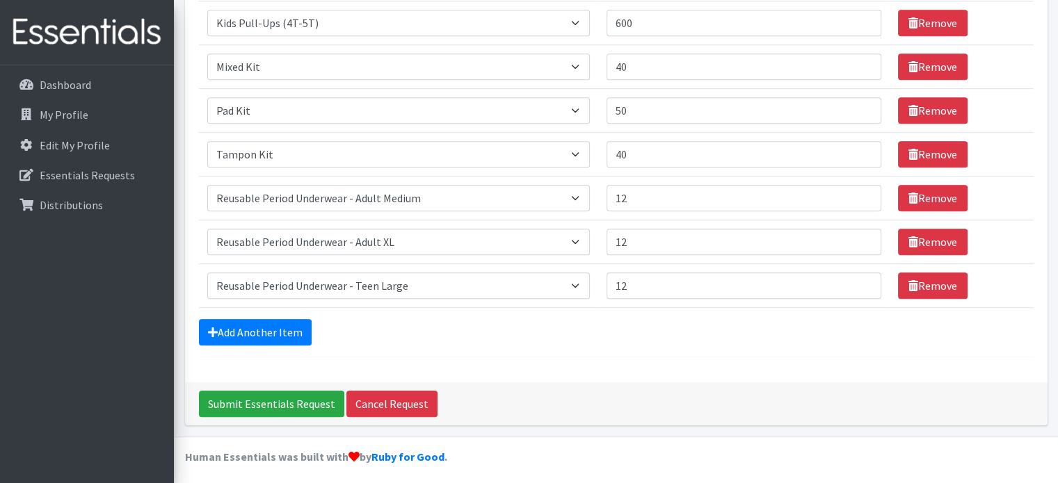
click at [981, 339] on div "Add Another Item" at bounding box center [616, 332] width 835 height 26
click at [253, 400] on input "Submit Essentials Request" at bounding box center [271, 404] width 145 height 26
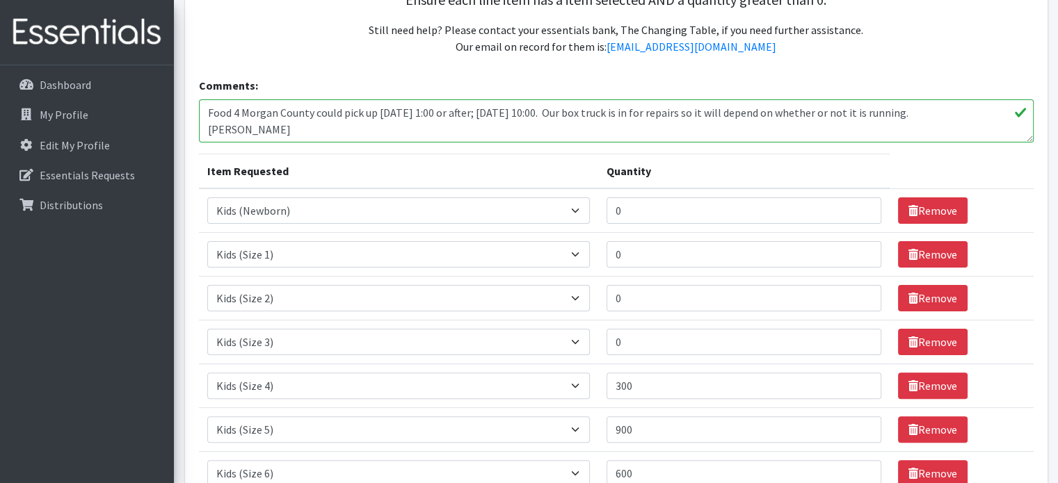
scroll to position [290, 0]
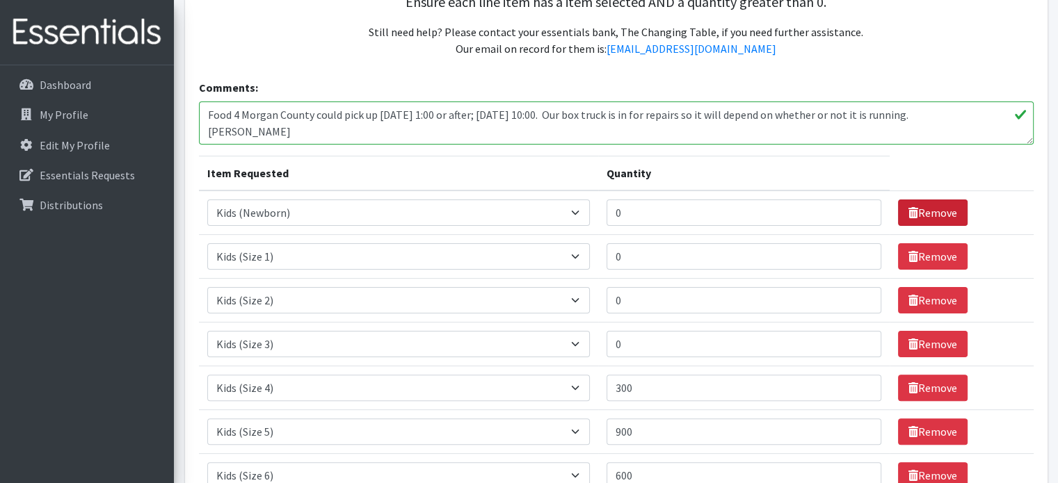
click at [925, 203] on link "Remove" at bounding box center [933, 213] width 70 height 26
click at [929, 212] on link "Remove" at bounding box center [933, 213] width 70 height 26
click at [929, 213] on link "Remove" at bounding box center [933, 213] width 70 height 26
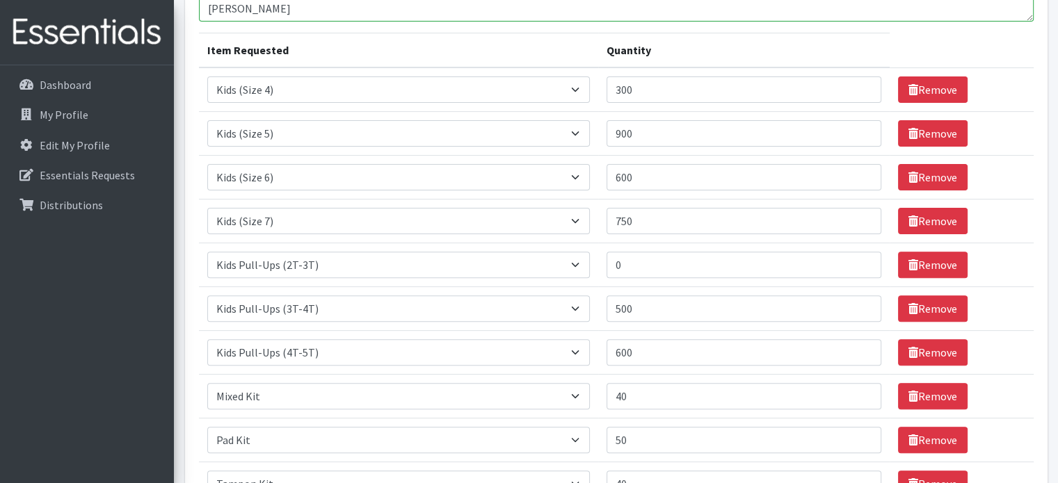
scroll to position [424, 0]
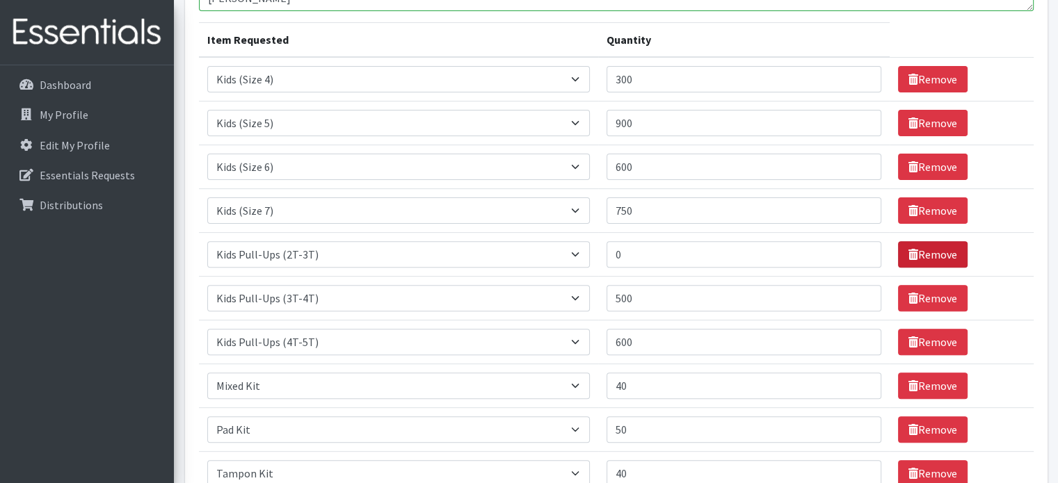
click at [926, 255] on link "Remove" at bounding box center [933, 254] width 70 height 26
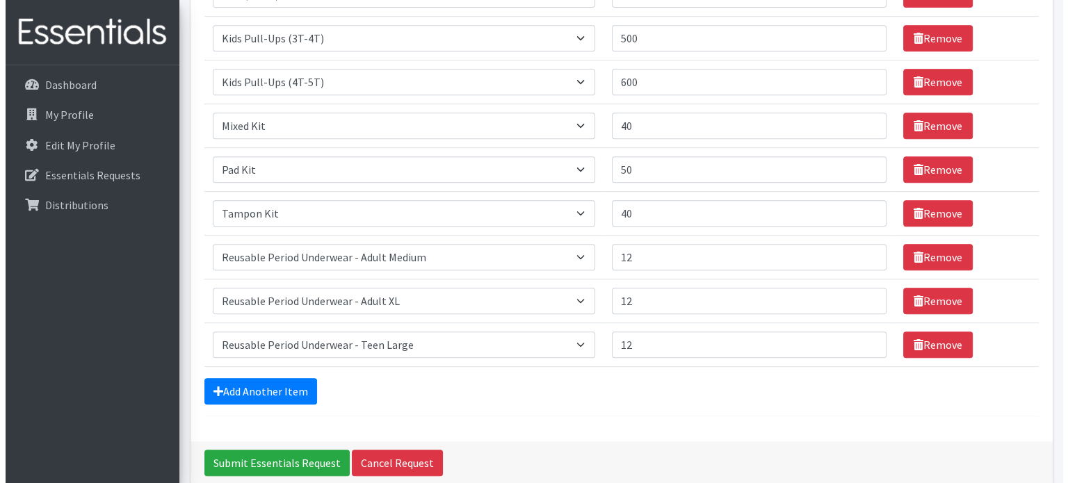
scroll to position [641, 0]
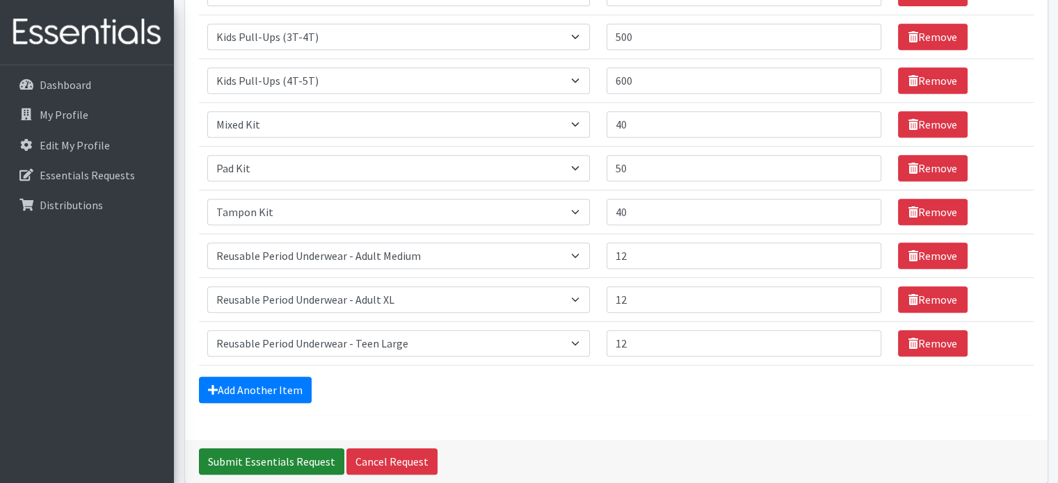
click at [282, 455] on input "Submit Essentials Request" at bounding box center [271, 462] width 145 height 26
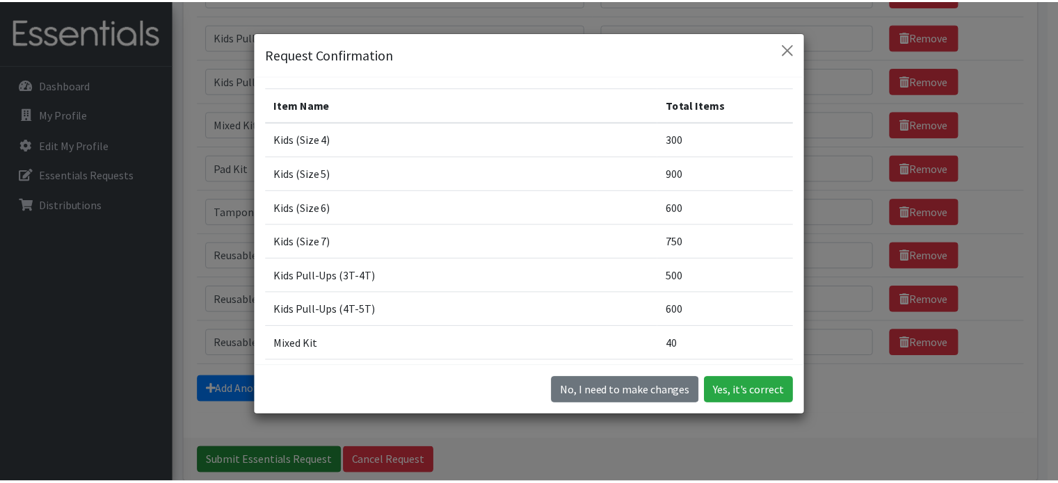
scroll to position [39, 0]
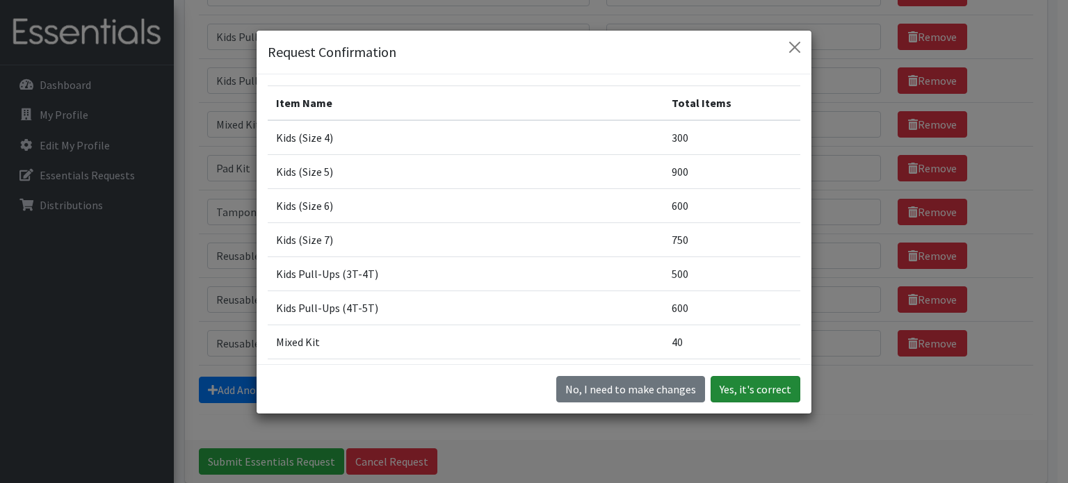
click at [742, 393] on button "Yes, it's correct" at bounding box center [756, 389] width 90 height 26
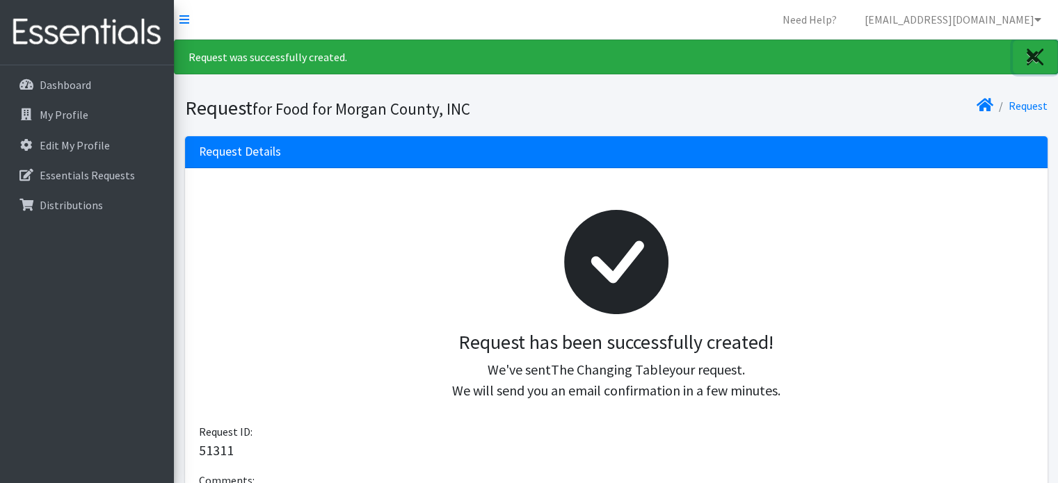
click at [1036, 55] on icon "Close" at bounding box center [1033, 57] width 12 height 17
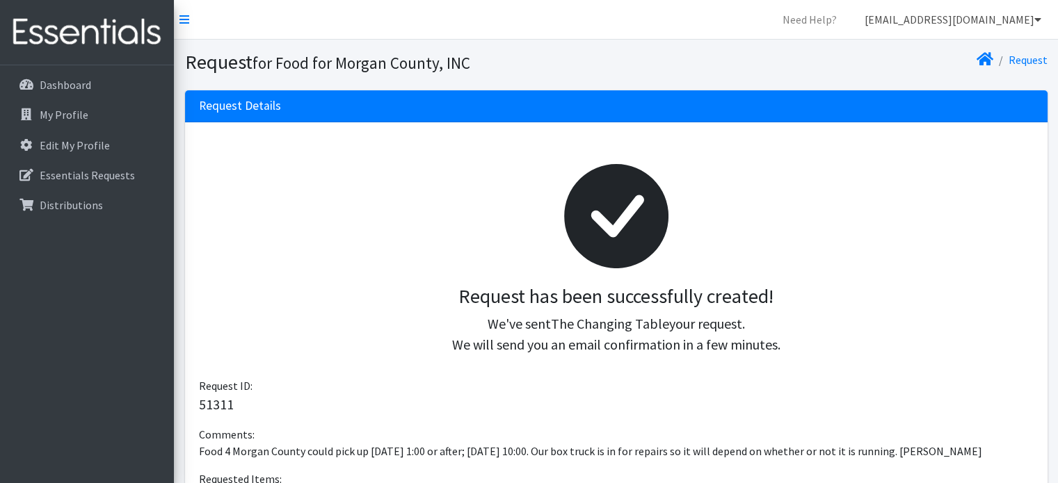
click at [1041, 22] on link "[EMAIL_ADDRESS][DOMAIN_NAME]" at bounding box center [952, 20] width 199 height 28
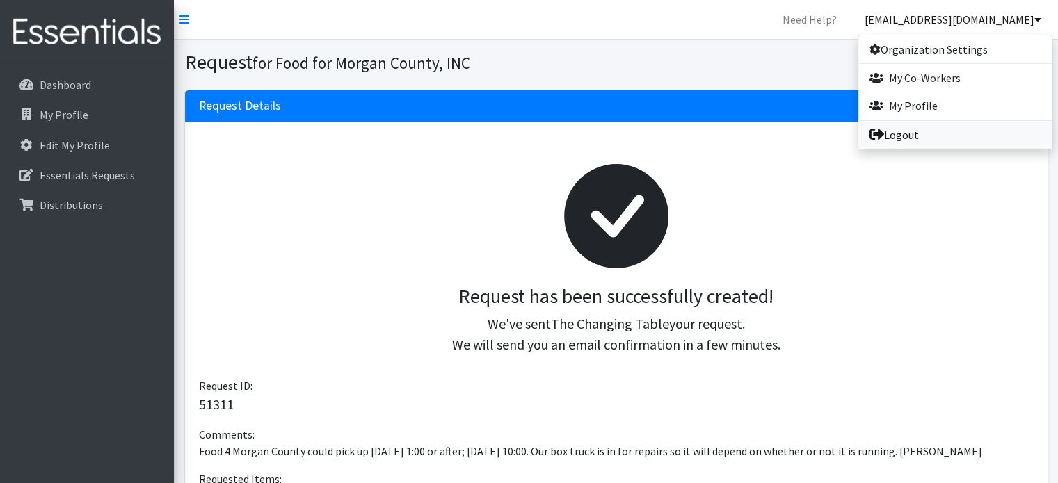
click at [921, 137] on link "Logout" at bounding box center [954, 135] width 193 height 28
